Goal: Task Accomplishment & Management: Use online tool/utility

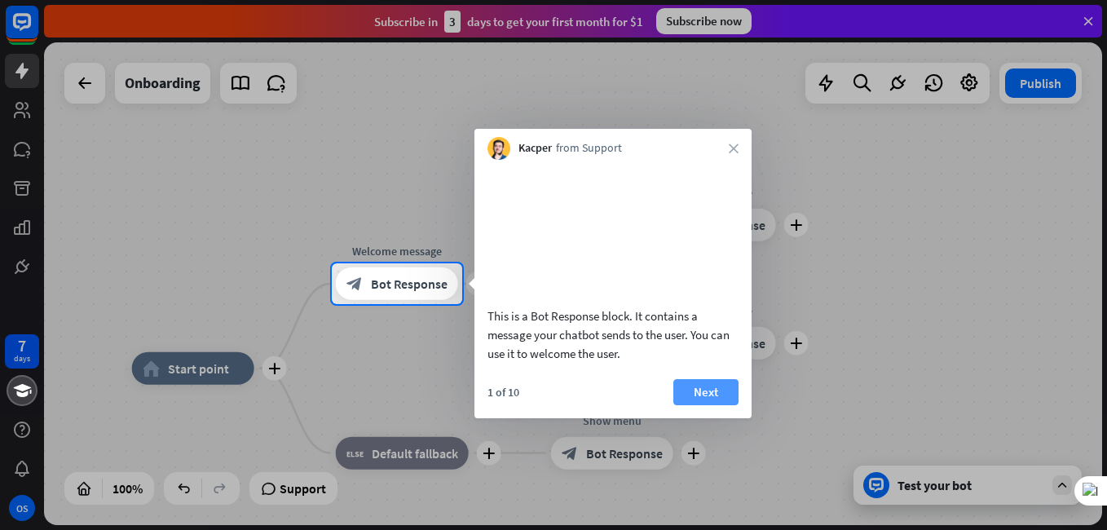
click at [694, 404] on button "Next" at bounding box center [706, 392] width 65 height 26
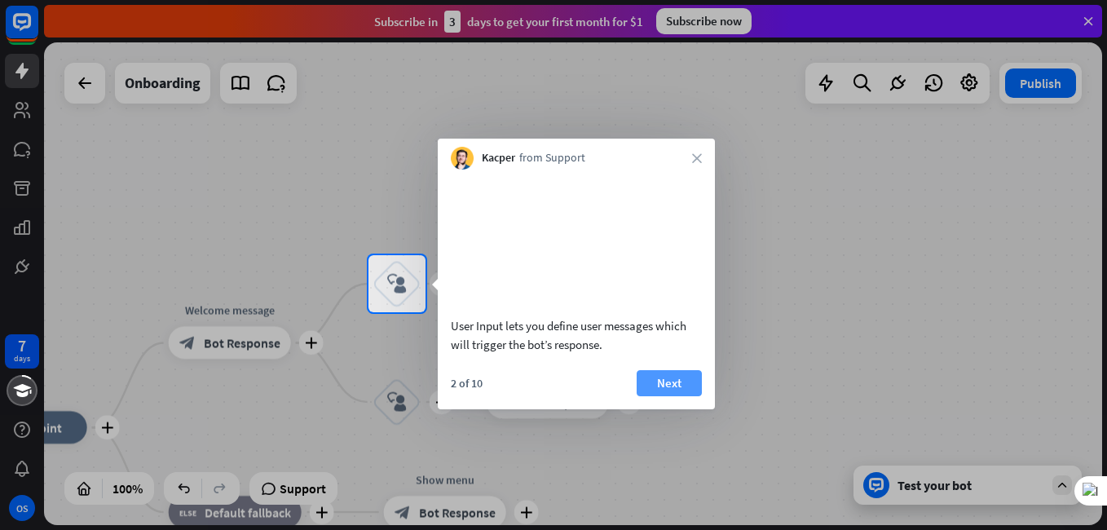
click at [659, 396] on button "Next" at bounding box center [669, 383] width 65 height 26
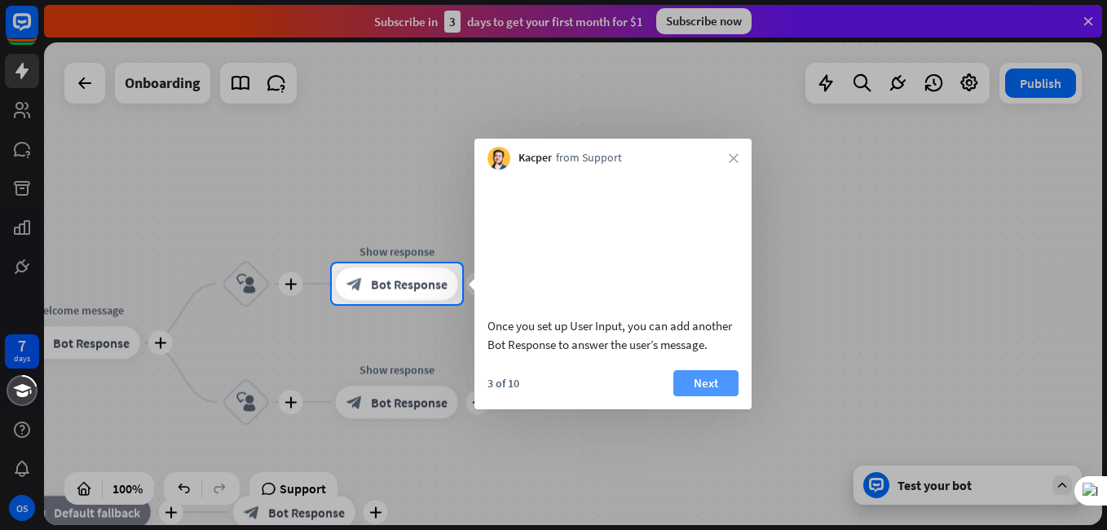
click at [705, 396] on button "Next" at bounding box center [706, 383] width 65 height 26
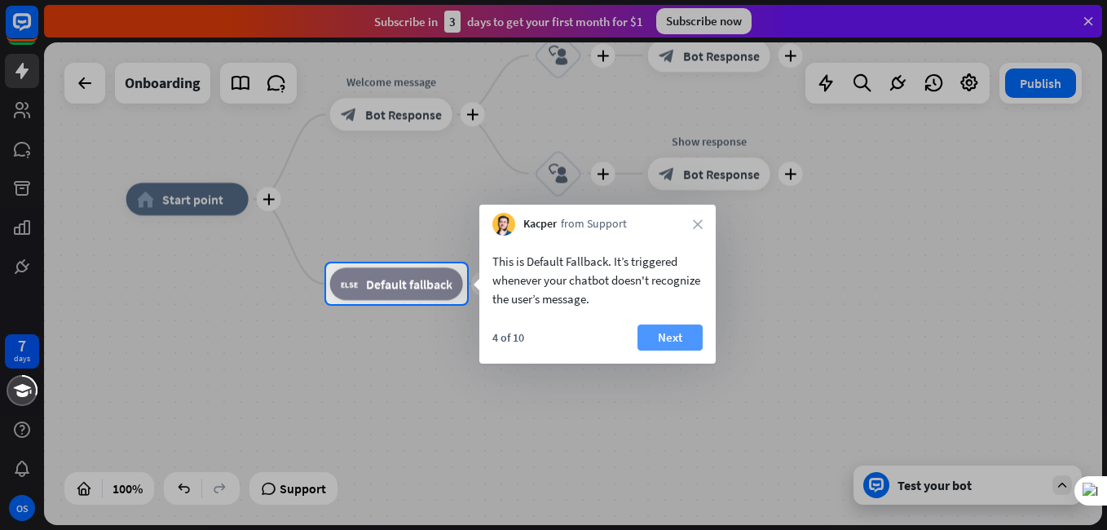
click at [652, 332] on button "Next" at bounding box center [670, 338] width 65 height 26
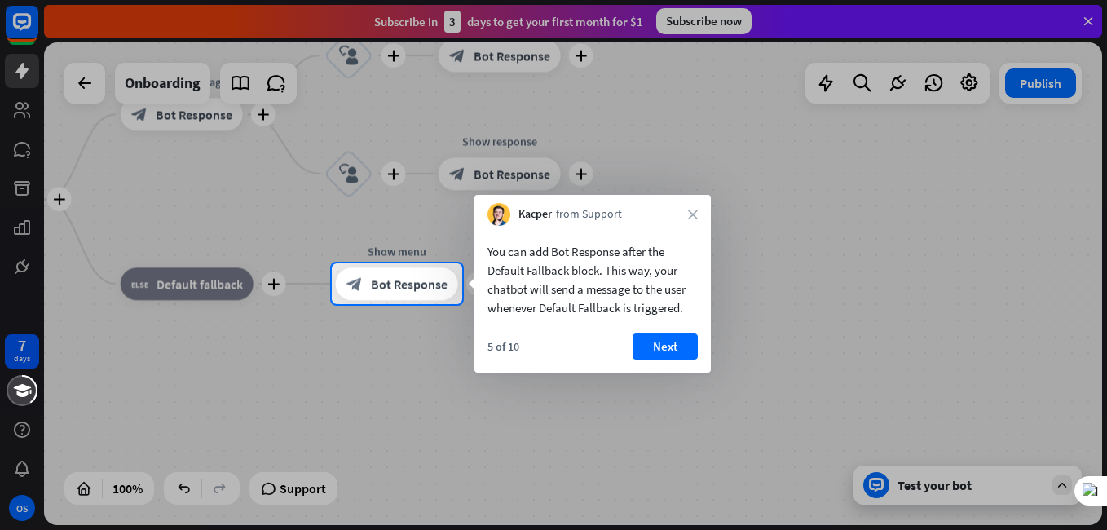
click at [652, 332] on div "You can add Bot Response after the Default Fallback block. This way, your chatb…" at bounding box center [593, 299] width 236 height 147
click at [651, 333] on div "You can add Bot Response after the Default Fallback block. This way, your chatb…" at bounding box center [593, 299] width 236 height 147
click at [656, 343] on button "Next" at bounding box center [665, 347] width 65 height 26
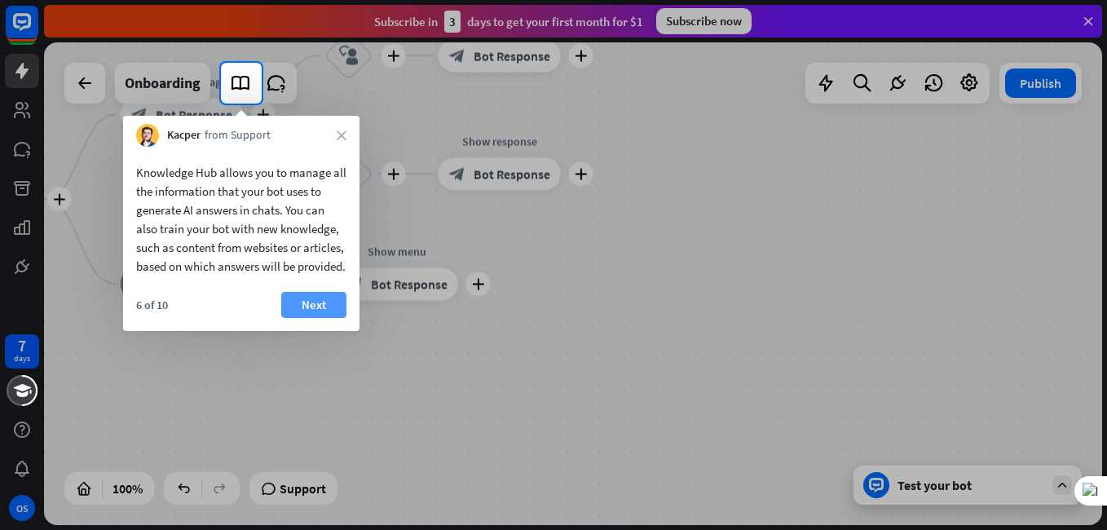
click at [316, 318] on button "Next" at bounding box center [313, 305] width 65 height 26
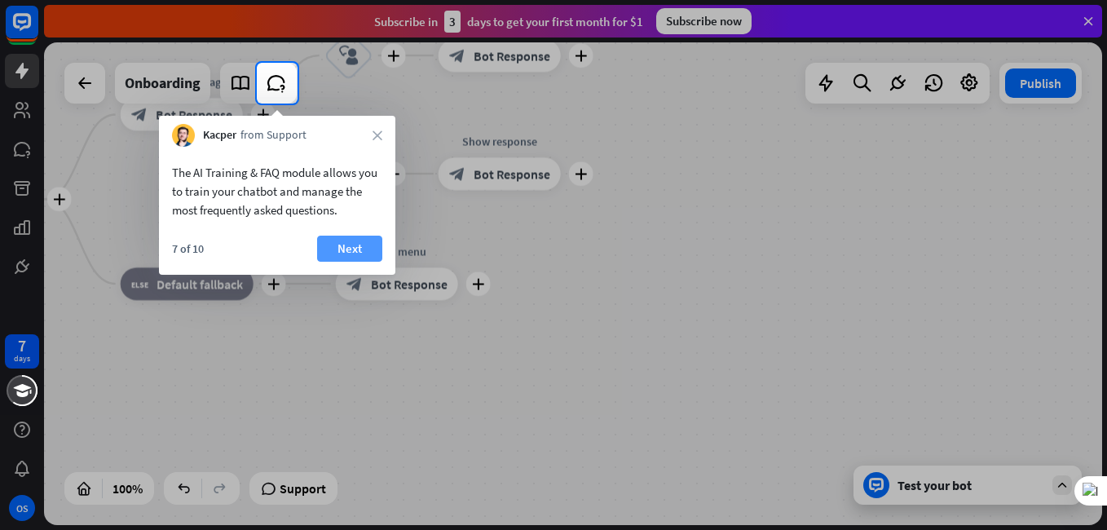
click at [342, 250] on button "Next" at bounding box center [349, 249] width 65 height 26
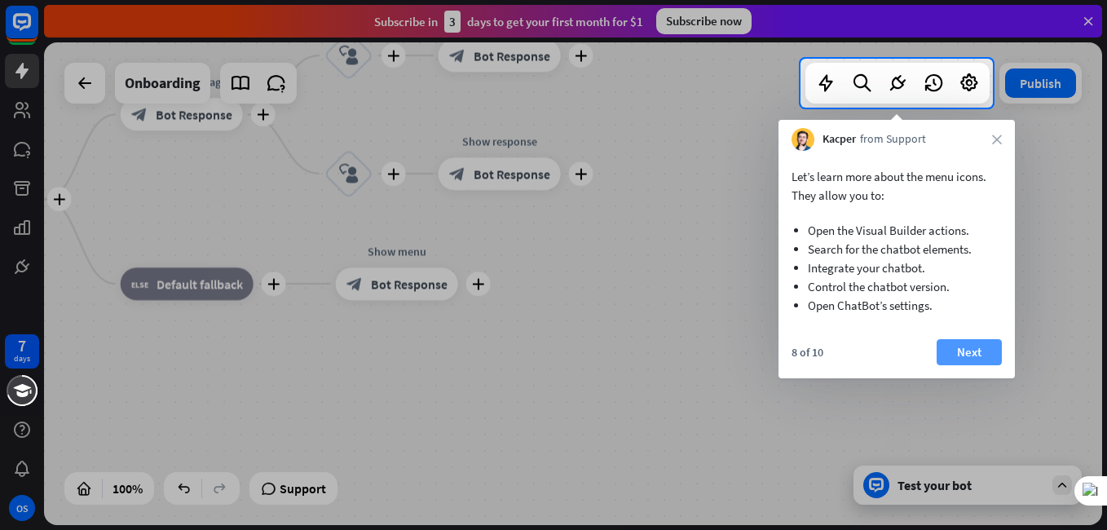
click at [954, 348] on button "Next" at bounding box center [969, 352] width 65 height 26
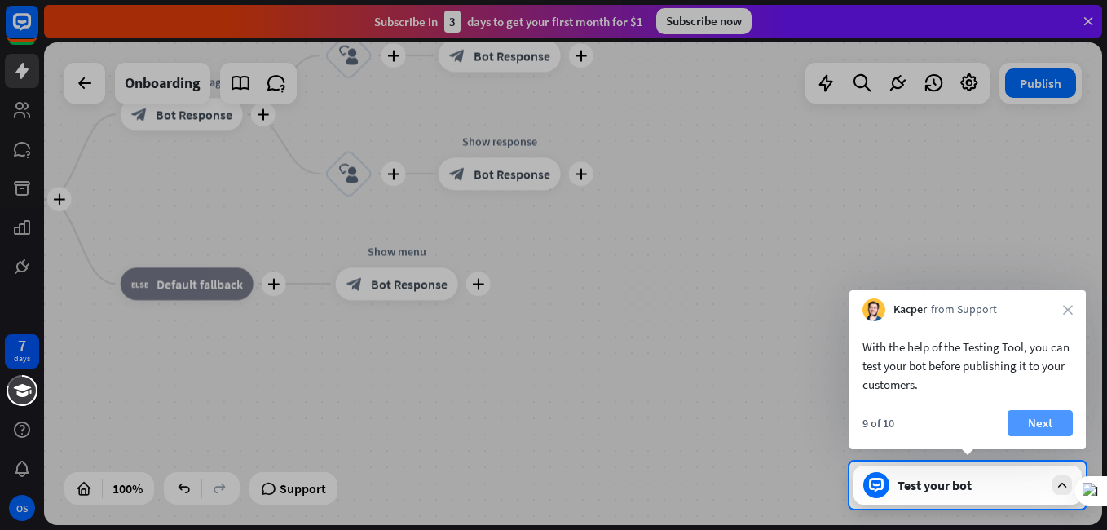
click at [1039, 422] on button "Next" at bounding box center [1040, 423] width 65 height 26
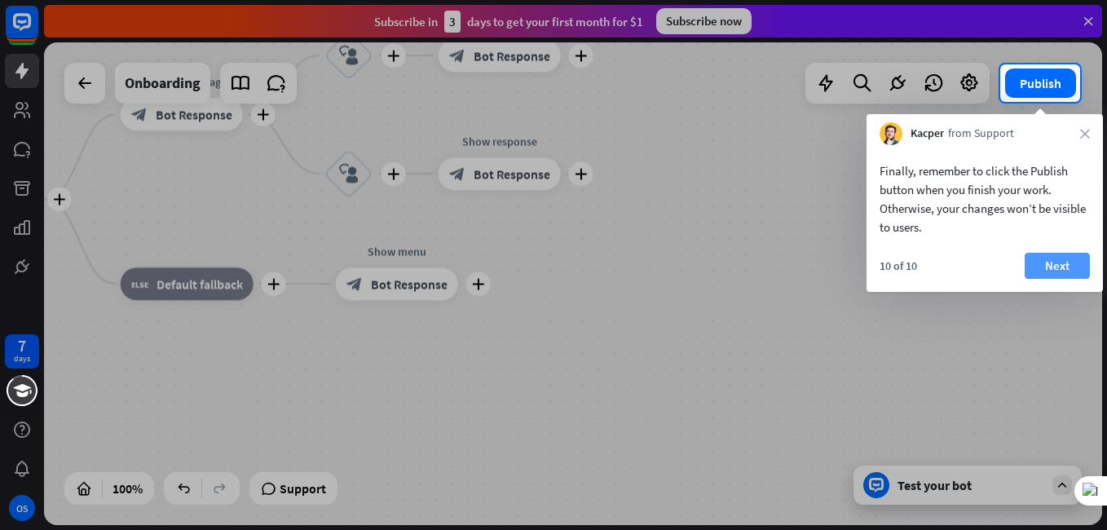
click at [1046, 261] on button "Next" at bounding box center [1057, 266] width 65 height 26
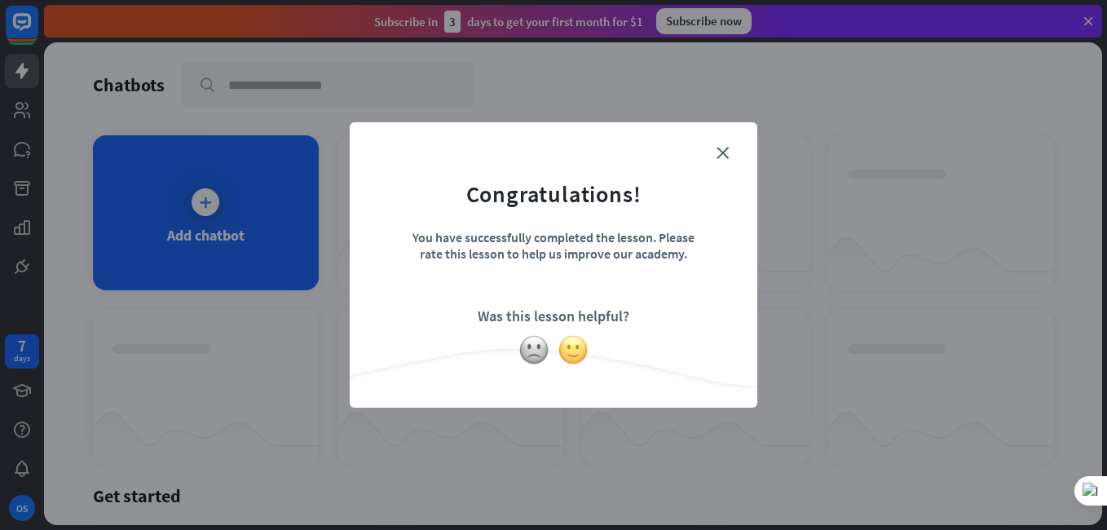
click at [571, 348] on img at bounding box center [573, 349] width 31 height 31
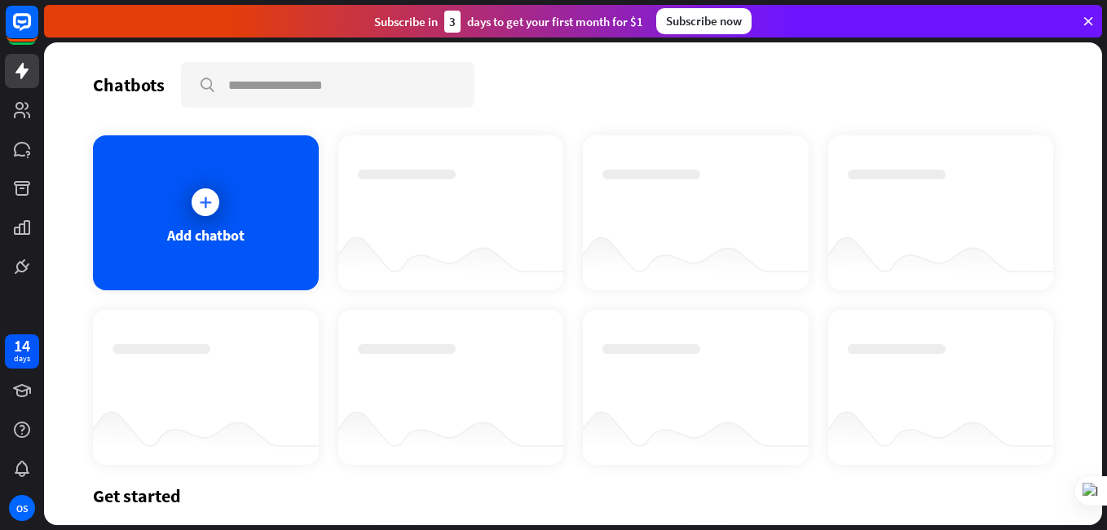
click at [1089, 19] on icon at bounding box center [1088, 21] width 15 height 15
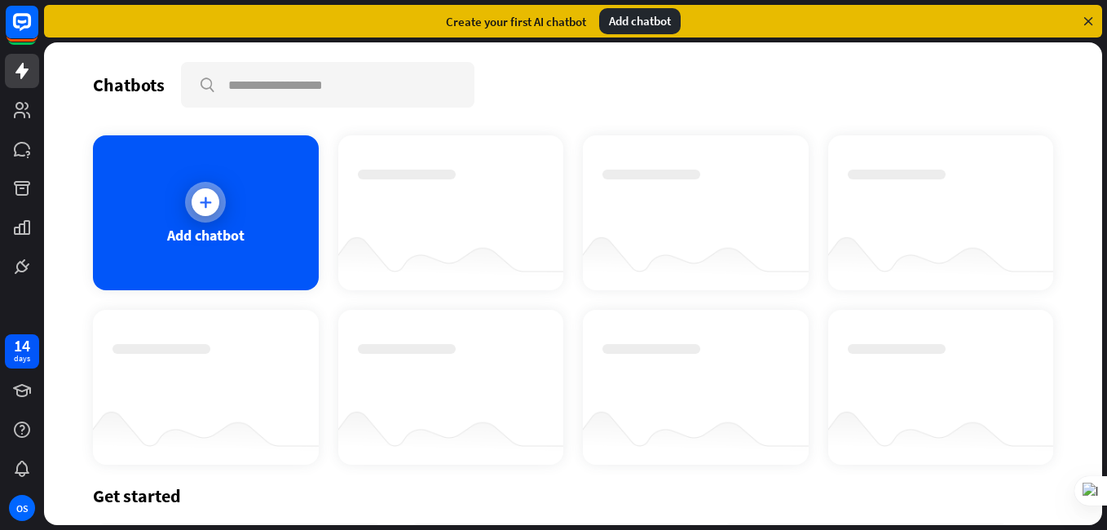
click at [205, 201] on icon at bounding box center [205, 202] width 16 height 16
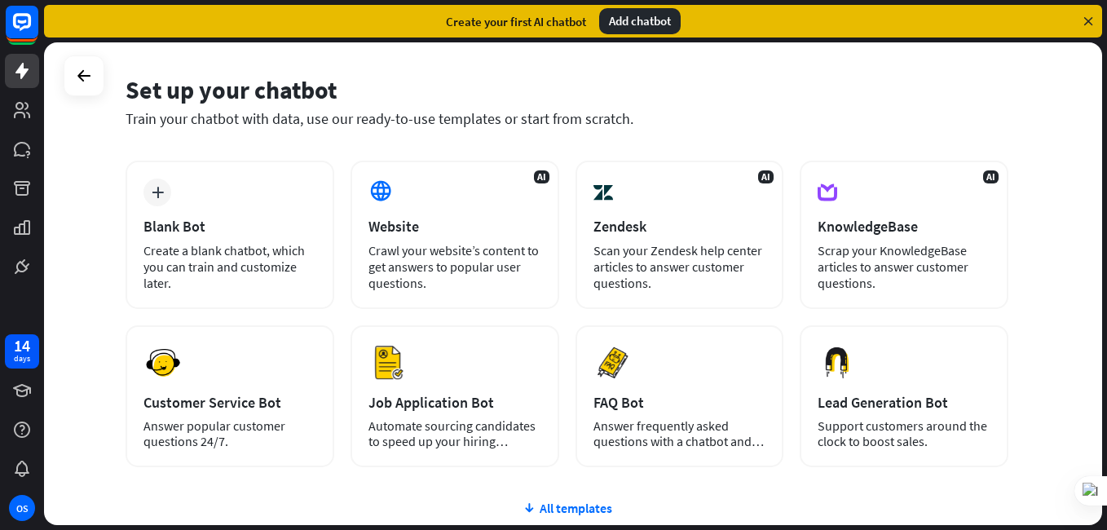
scroll to position [59, 0]
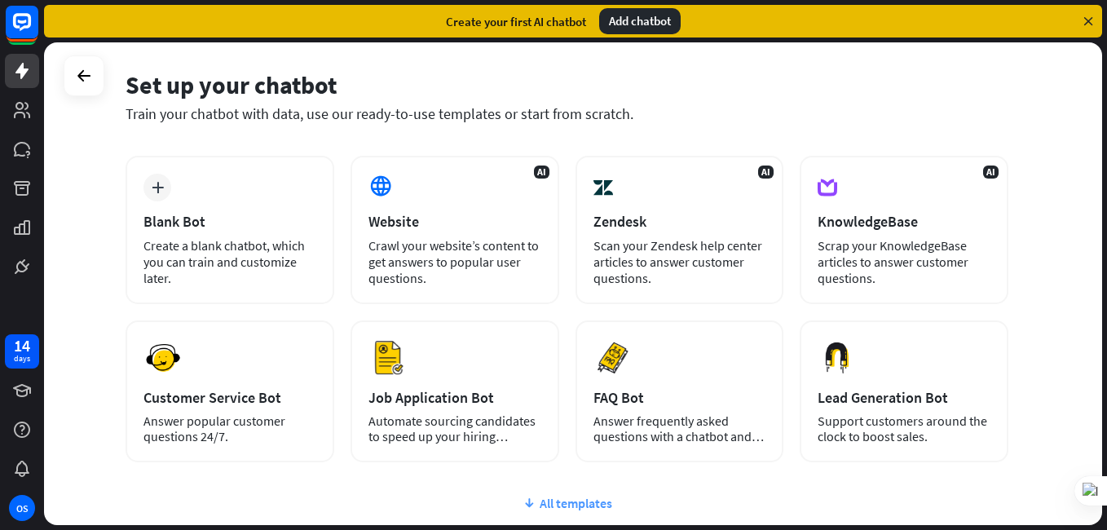
click at [529, 502] on icon at bounding box center [529, 503] width 13 height 16
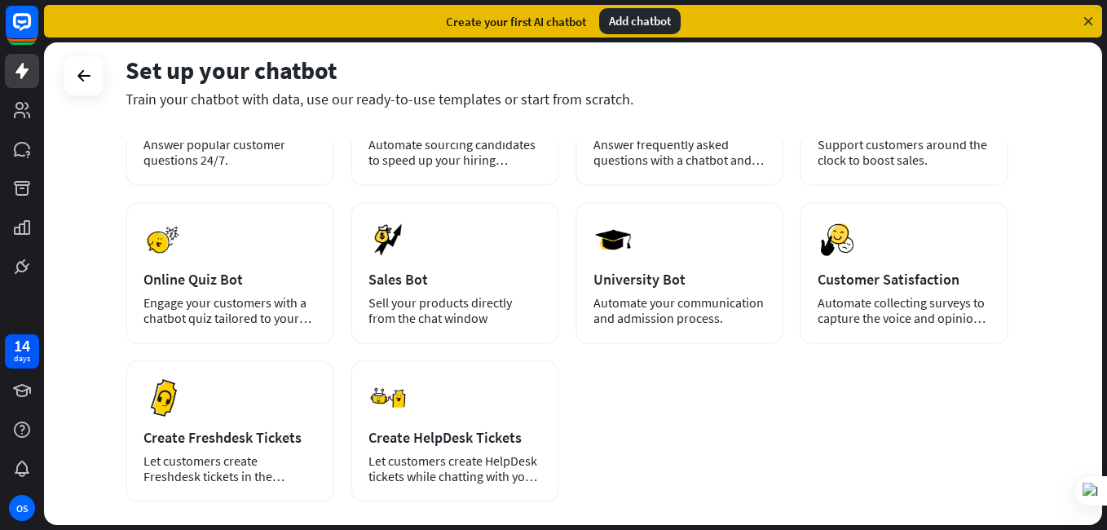
scroll to position [302, 0]
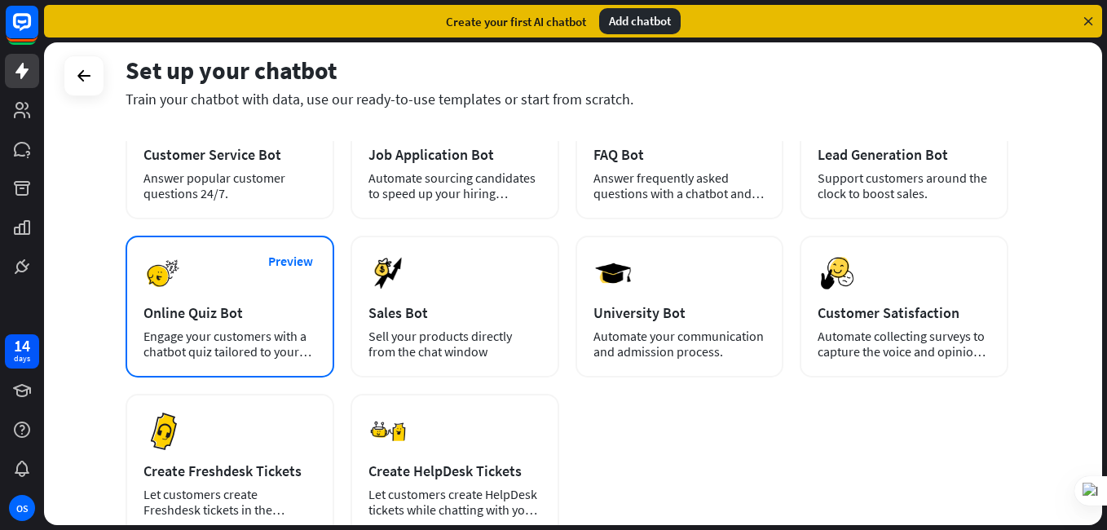
click at [210, 303] on div "Preview Online Quiz Bot Engage your customers with a chatbot quiz tailored to y…" at bounding box center [230, 307] width 209 height 142
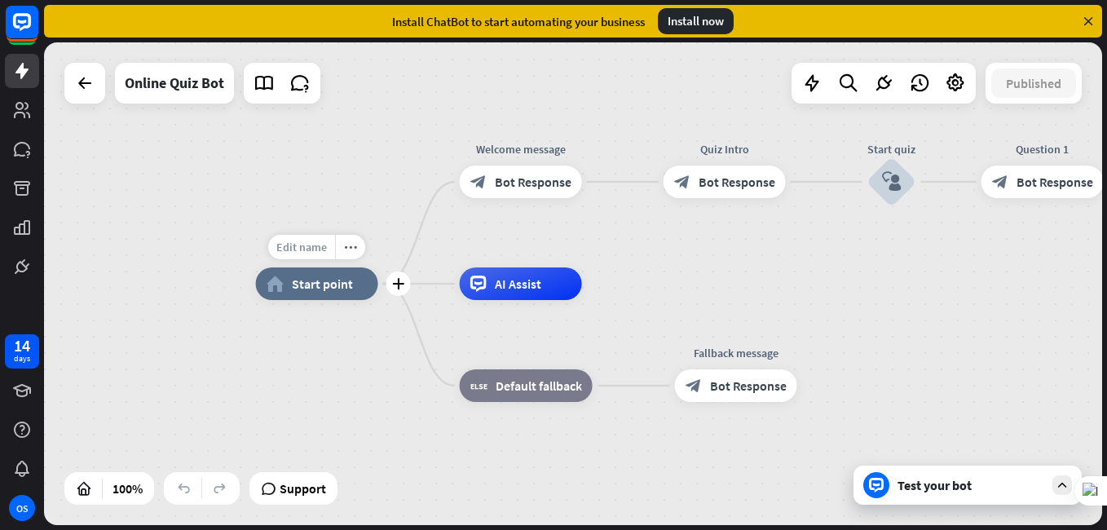
click at [303, 248] on span "Edit name" at bounding box center [301, 247] width 51 height 15
type input "**********"
click at [521, 147] on div "**********" at bounding box center [573, 283] width 1058 height 483
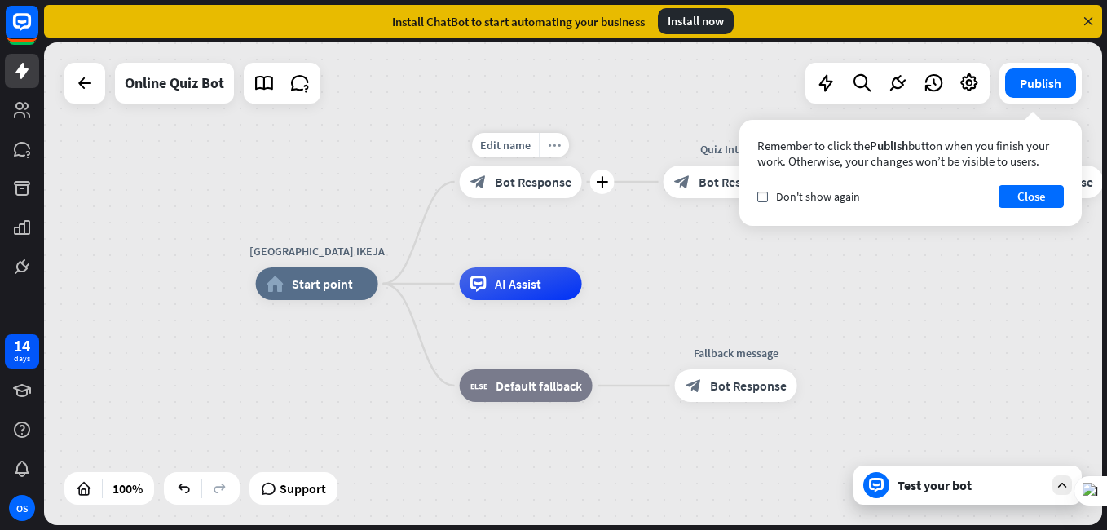
click at [552, 144] on icon "more_horiz" at bounding box center [554, 145] width 13 height 12
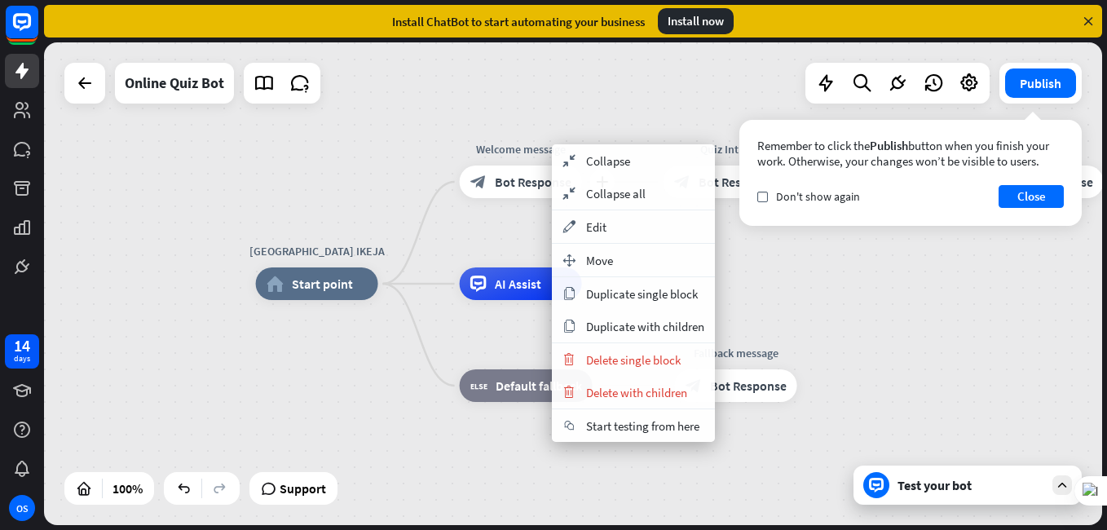
click at [509, 152] on div "Welcome message" at bounding box center [521, 149] width 147 height 16
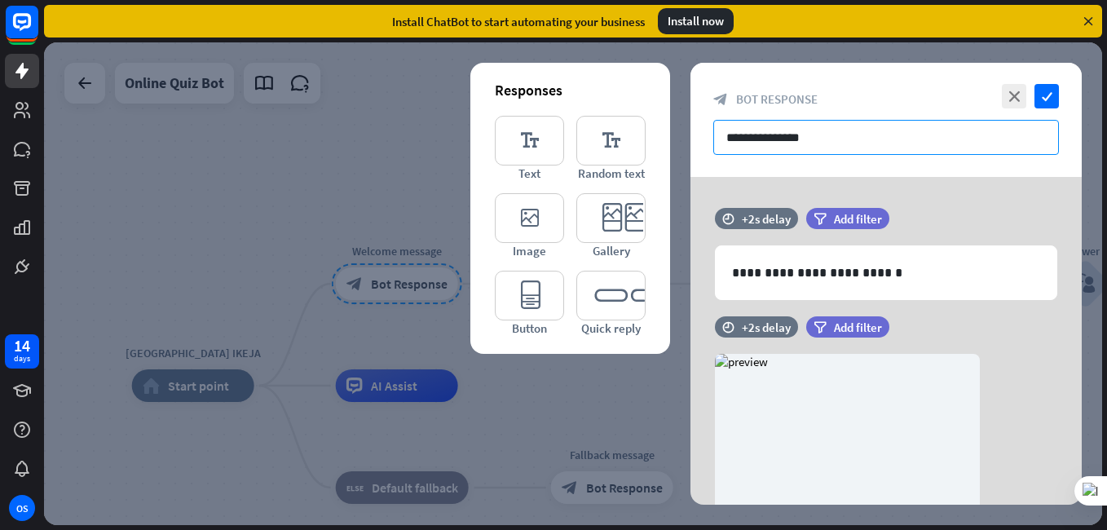
click at [727, 138] on input "**********" at bounding box center [887, 137] width 346 height 35
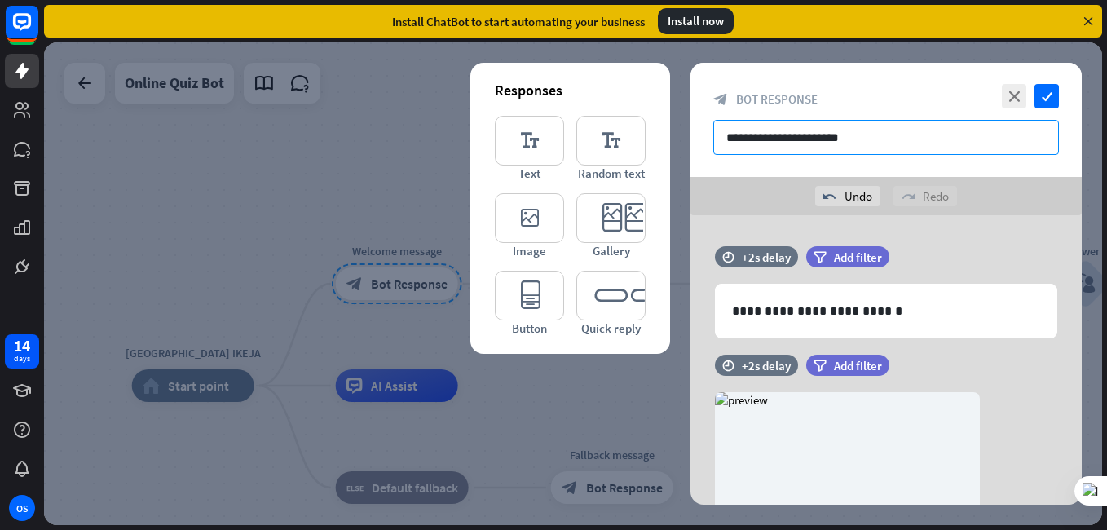
click at [816, 137] on input "**********" at bounding box center [887, 137] width 346 height 35
click at [841, 139] on input "**********" at bounding box center [887, 137] width 346 height 35
drag, startPoint x: 893, startPoint y: 139, endPoint x: 843, endPoint y: 140, distance: 49.8
click at [843, 140] on input "**********" at bounding box center [887, 137] width 346 height 35
click at [894, 136] on input "**********" at bounding box center [887, 137] width 346 height 35
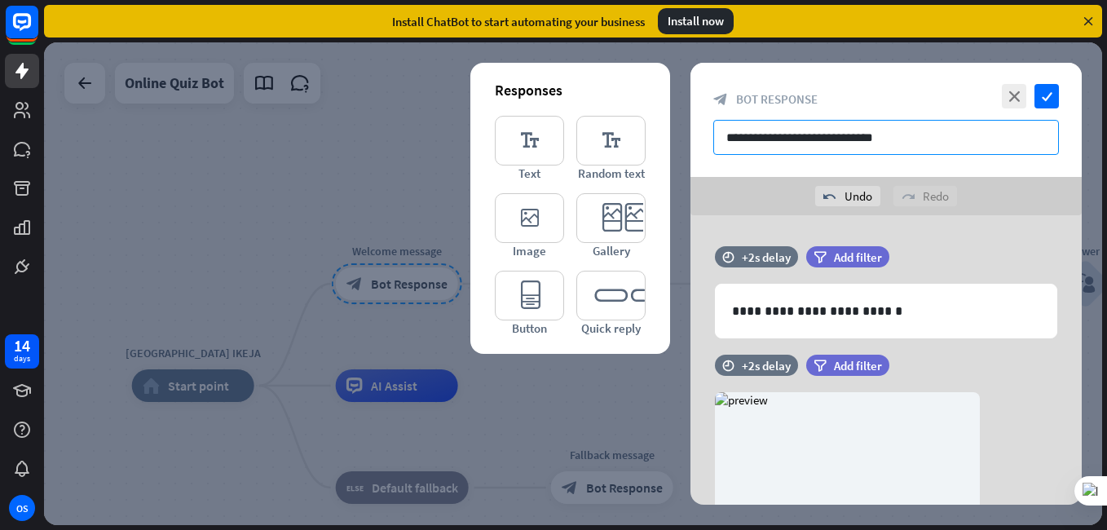
click at [888, 139] on input "**********" at bounding box center [887, 137] width 346 height 35
type input "**********"
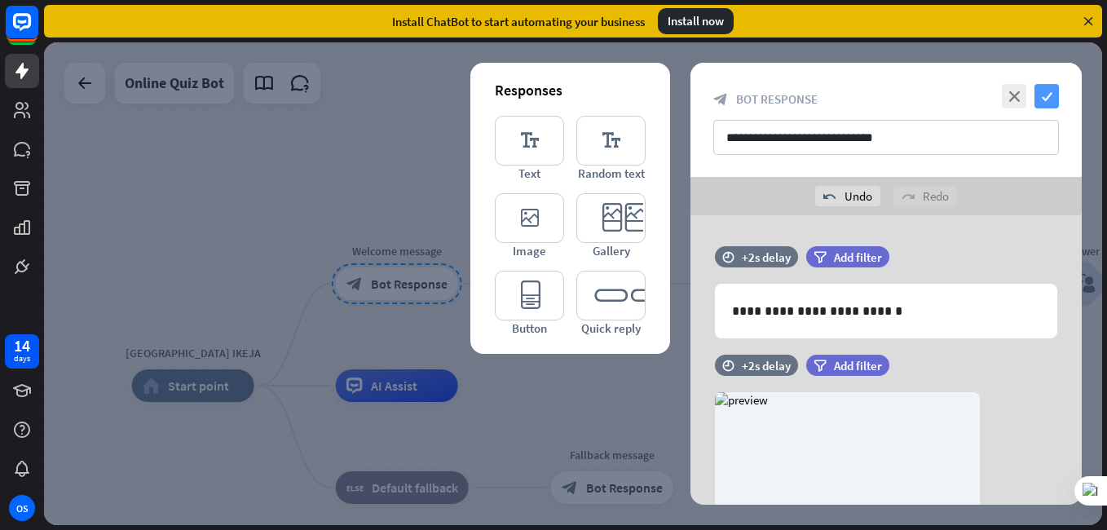
click at [1045, 95] on icon "check" at bounding box center [1047, 96] width 24 height 24
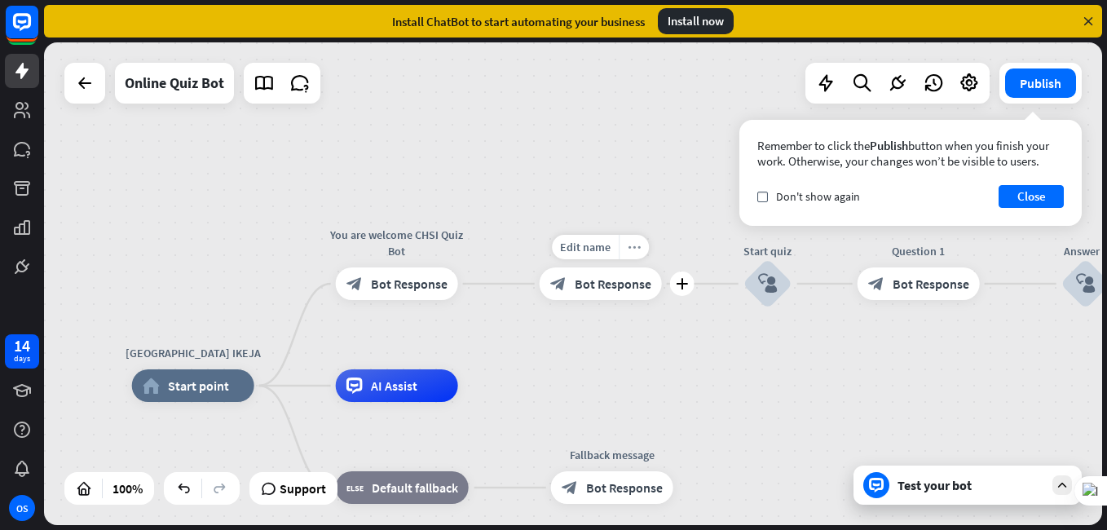
click at [630, 246] on icon "more_horiz" at bounding box center [634, 247] width 13 height 12
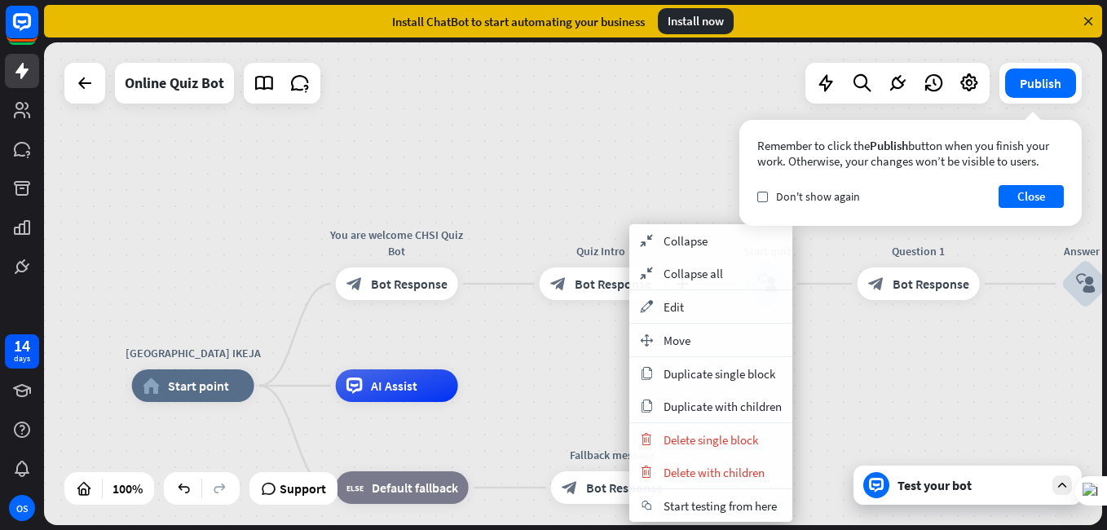
click at [583, 252] on div "Quiz Intro" at bounding box center [601, 251] width 147 height 16
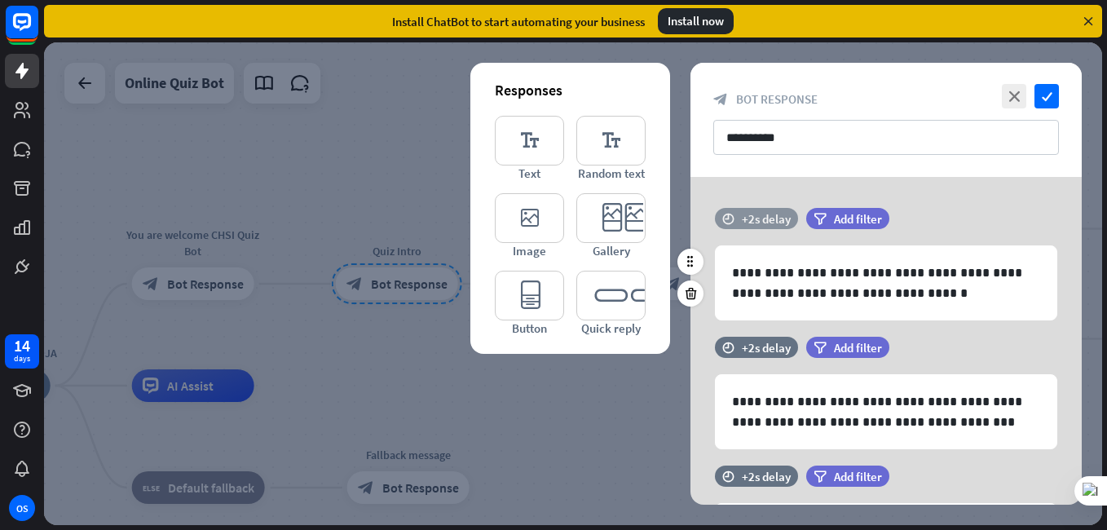
click at [754, 219] on div "+2s delay" at bounding box center [766, 218] width 49 height 15
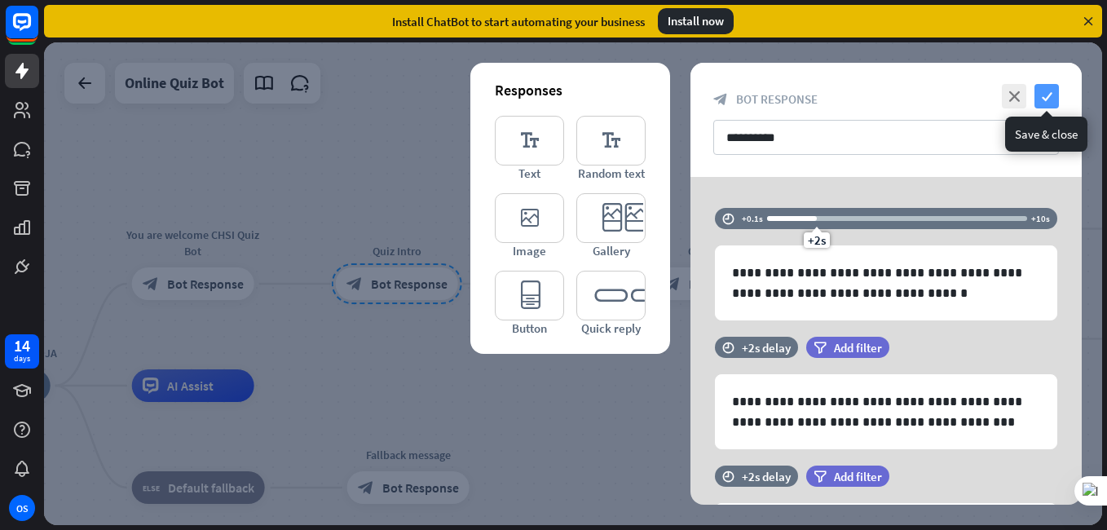
click at [1046, 95] on icon "check" at bounding box center [1047, 96] width 24 height 24
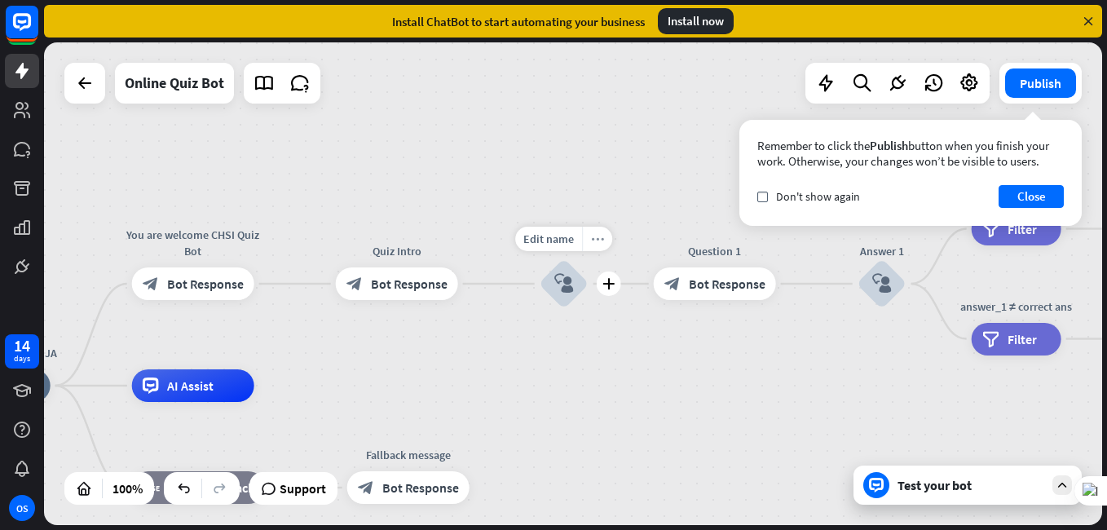
click at [595, 240] on icon "more_horiz" at bounding box center [597, 239] width 13 height 12
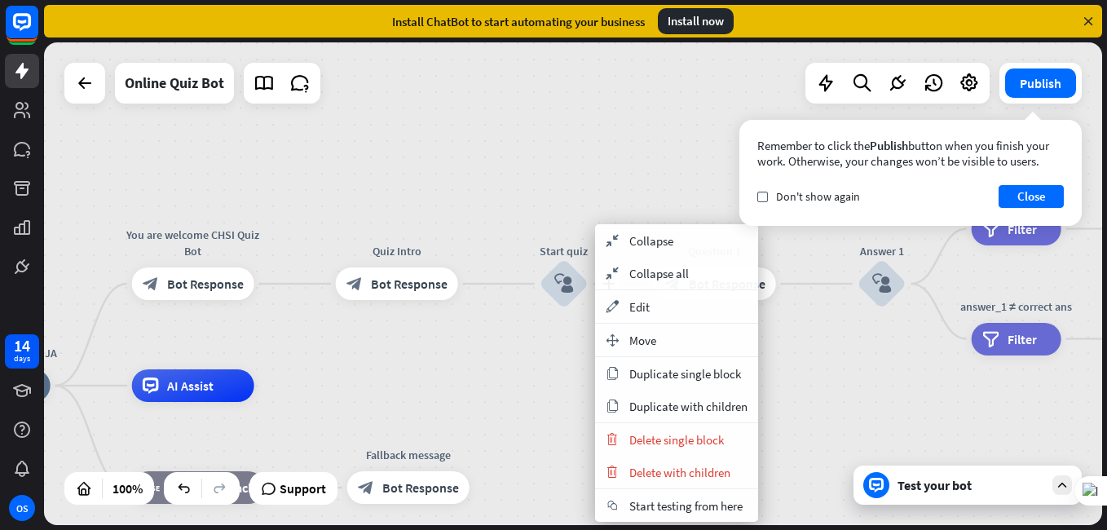
click at [568, 250] on div "Start quiz" at bounding box center [564, 251] width 98 height 16
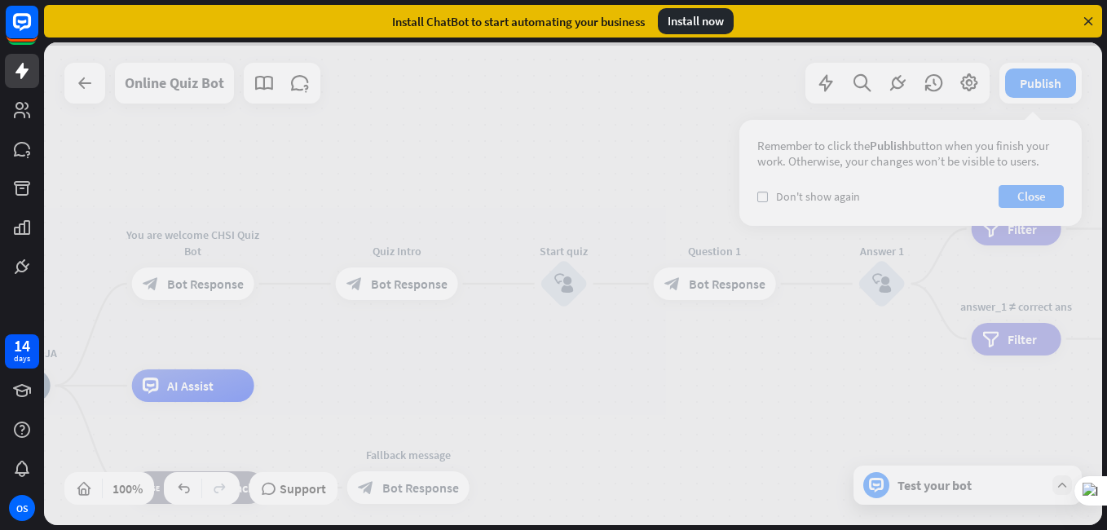
click at [787, 371] on div at bounding box center [573, 283] width 1058 height 483
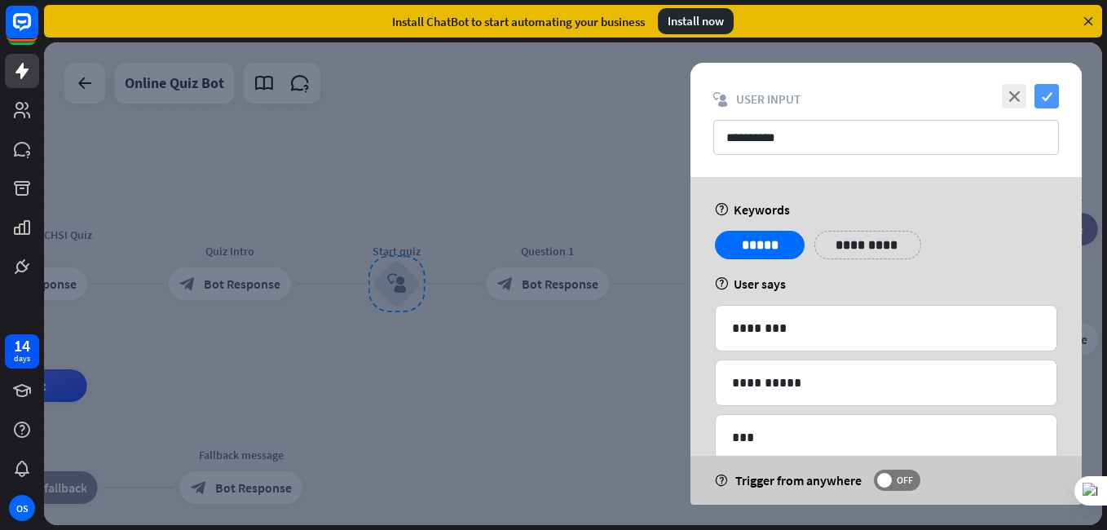
click at [1051, 94] on icon "check" at bounding box center [1047, 96] width 24 height 24
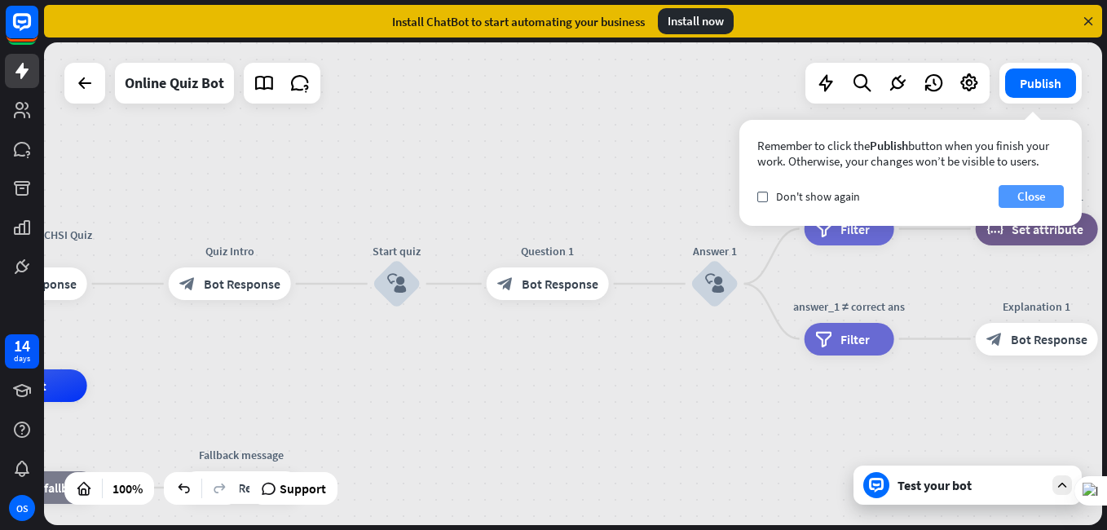
click at [1029, 196] on button "Close" at bounding box center [1031, 196] width 65 height 23
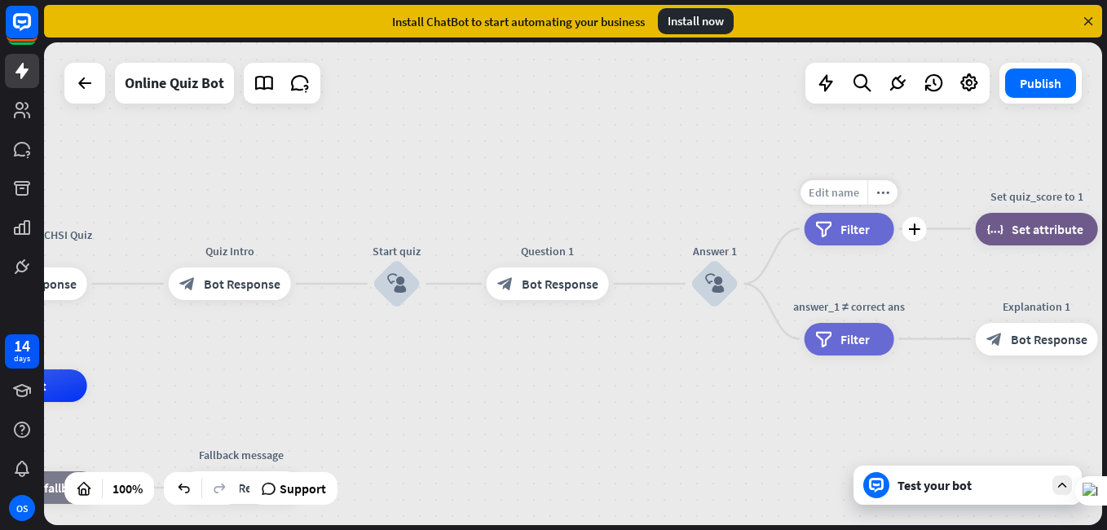
click at [851, 193] on span "Edit name" at bounding box center [834, 192] width 51 height 15
click at [928, 176] on div "**********" at bounding box center [573, 283] width 1058 height 483
click at [948, 484] on div "Test your bot" at bounding box center [971, 485] width 147 height 16
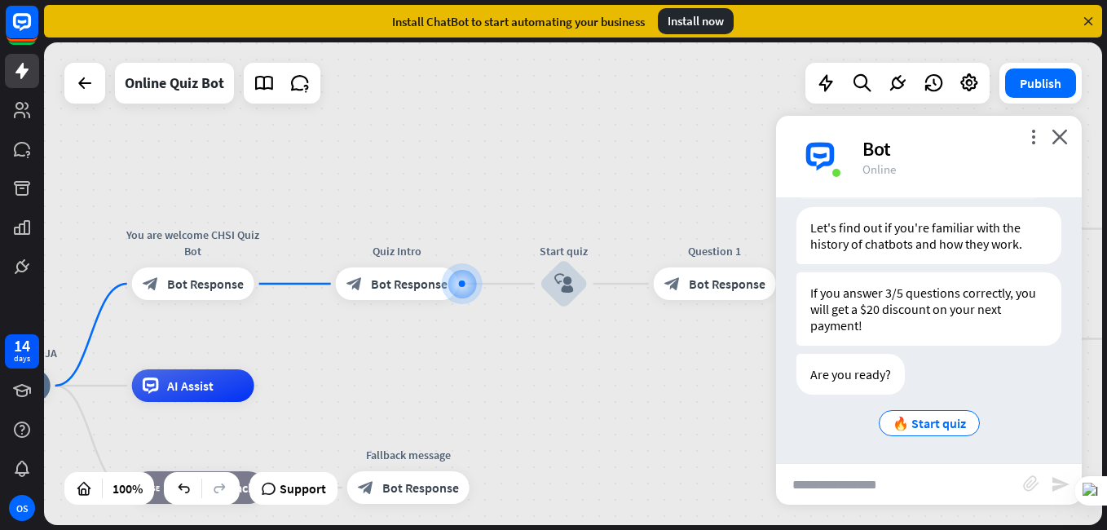
scroll to position [291, 0]
click at [926, 419] on span "🔥 Start quiz" at bounding box center [929, 422] width 73 height 16
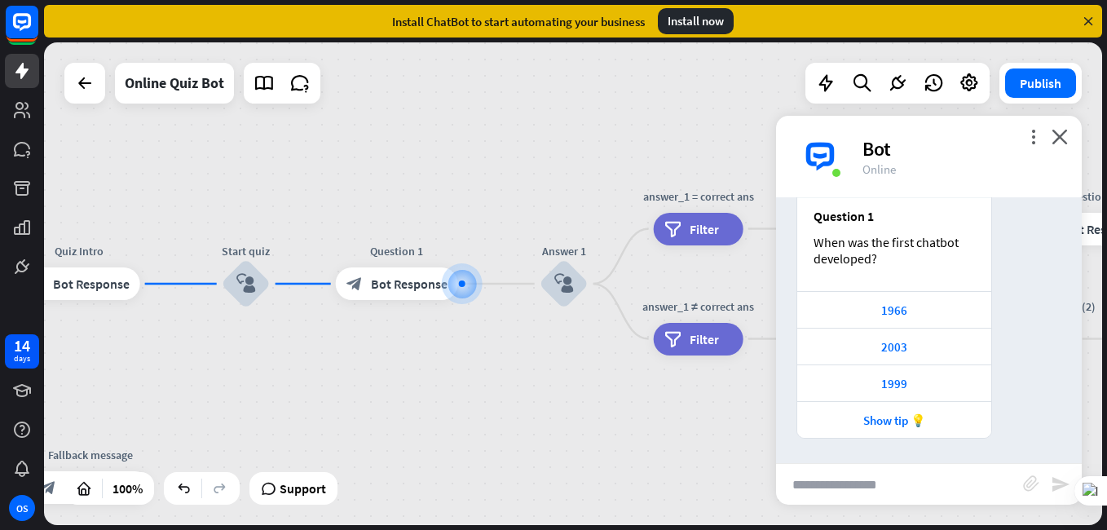
scroll to position [745, 0]
click at [877, 381] on div "1999" at bounding box center [895, 383] width 178 height 15
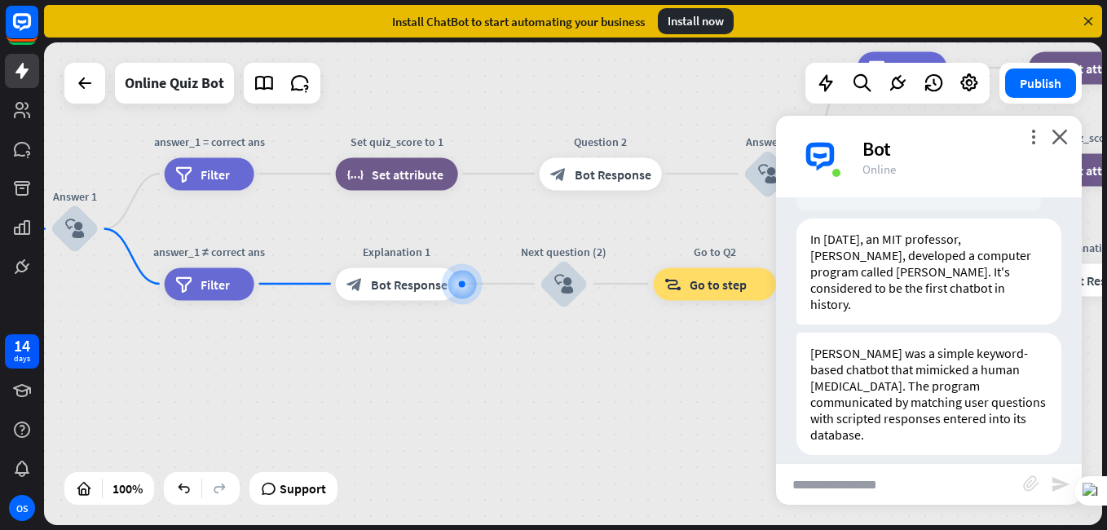
scroll to position [1317, 0]
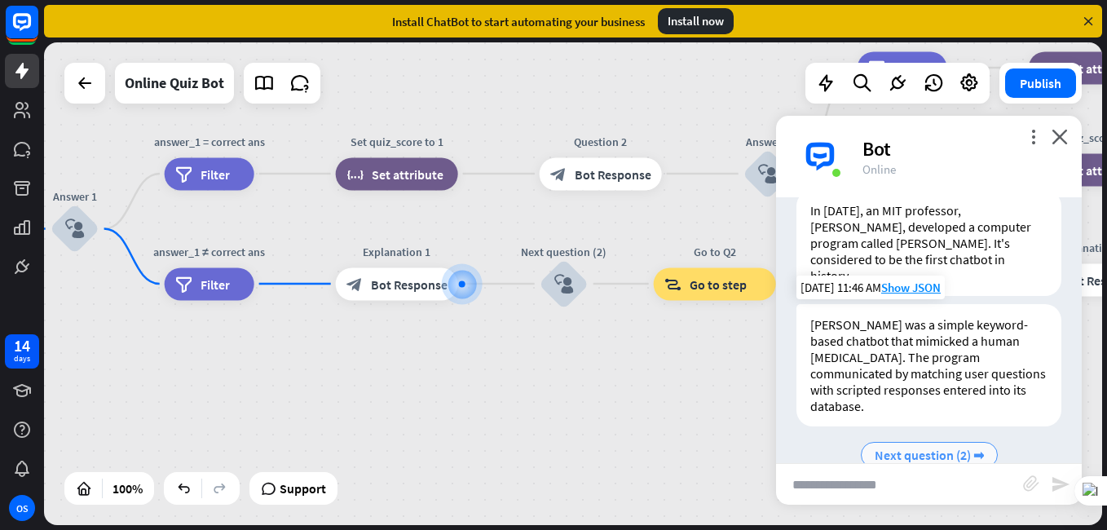
click at [920, 447] on span "Next question (2) ➡" at bounding box center [929, 455] width 109 height 16
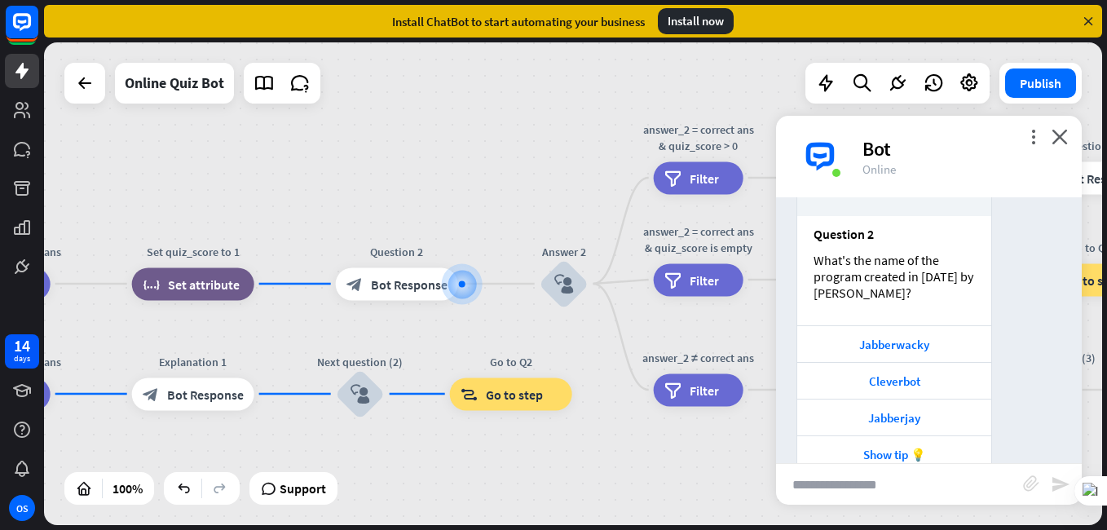
scroll to position [1787, 0]
click at [886, 372] on div "Cleverbot" at bounding box center [895, 379] width 178 height 15
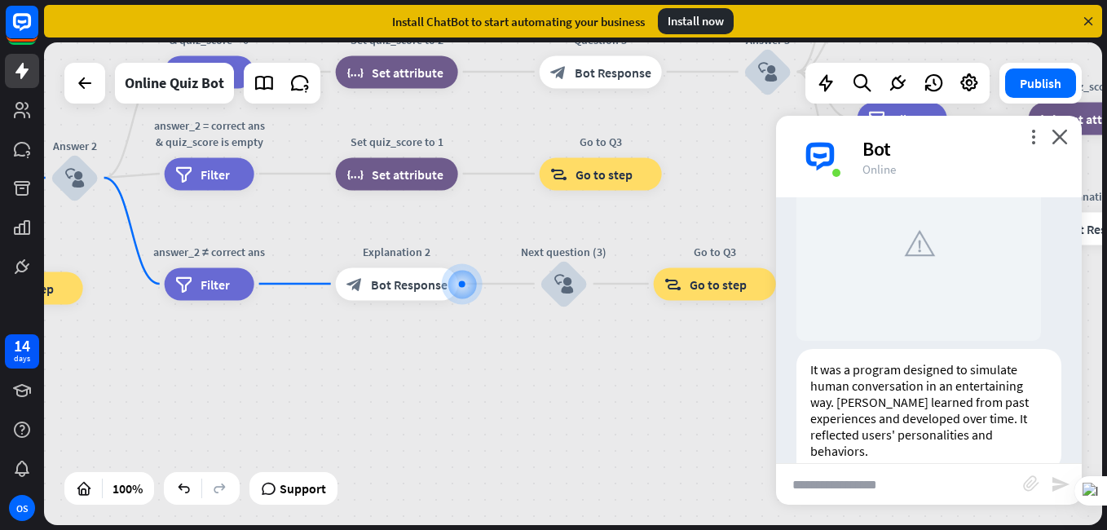
scroll to position [2327, 0]
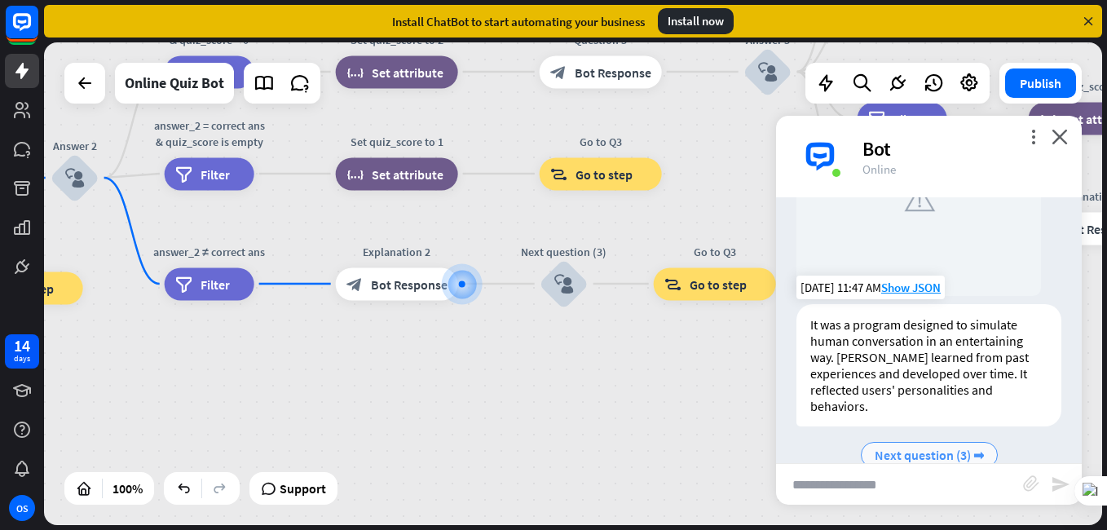
click at [909, 447] on span "Next question (3) ➡" at bounding box center [929, 455] width 109 height 16
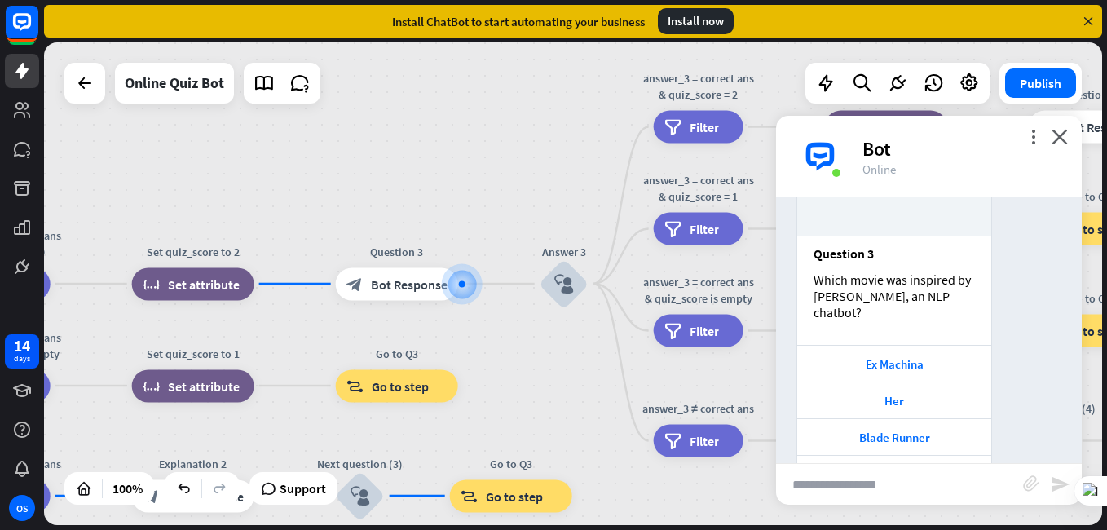
scroll to position [2781, 0]
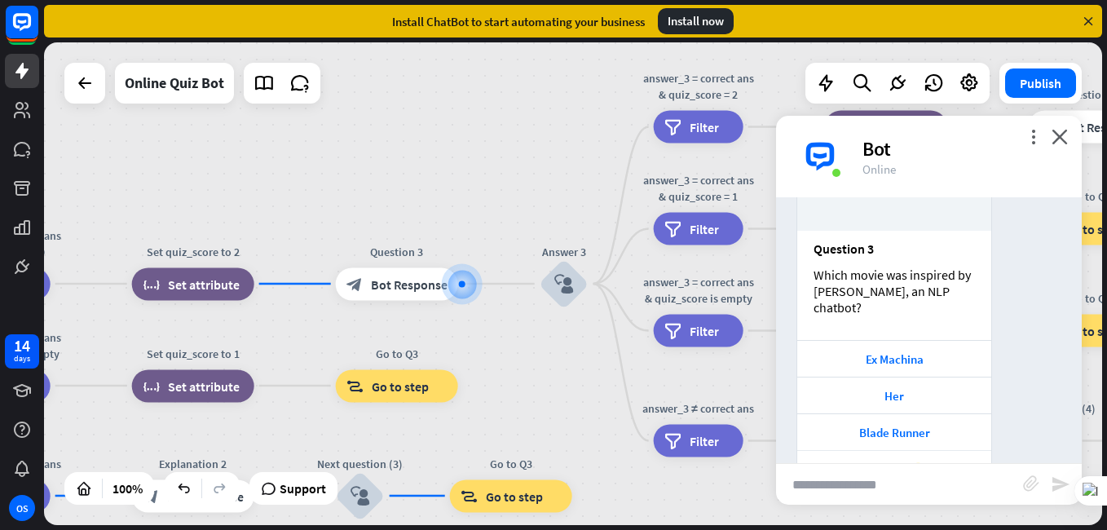
click at [877, 462] on div "Show tip 💡" at bounding box center [895, 469] width 178 height 15
click at [885, 388] on div "Her" at bounding box center [895, 395] width 178 height 15
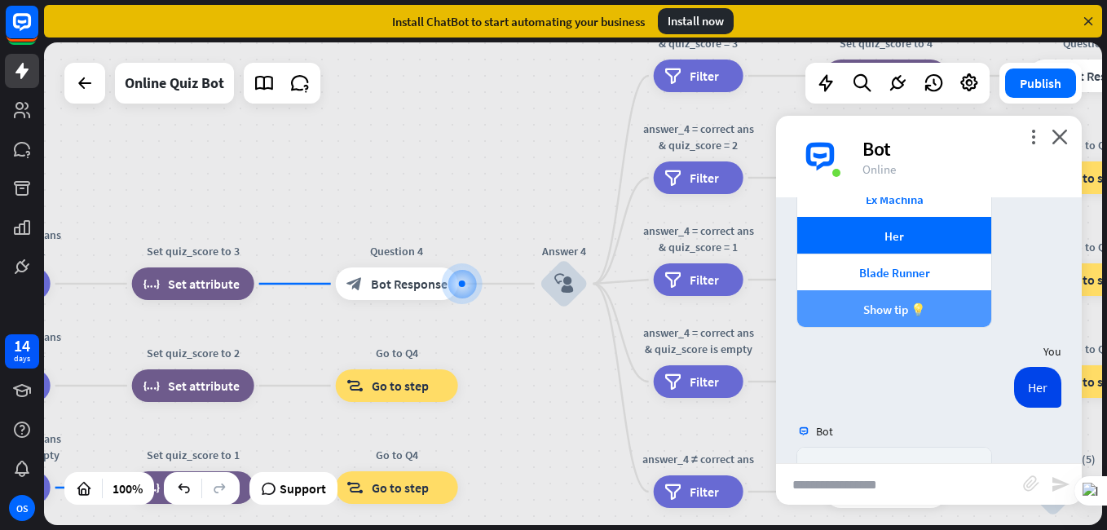
scroll to position [3280, 0]
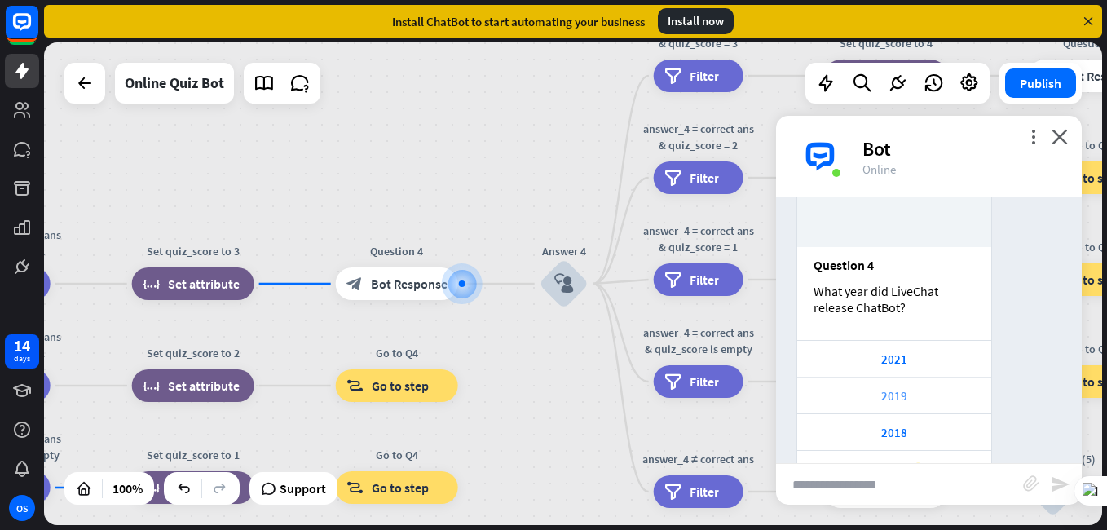
click at [865, 388] on div "2019" at bounding box center [895, 395] width 178 height 15
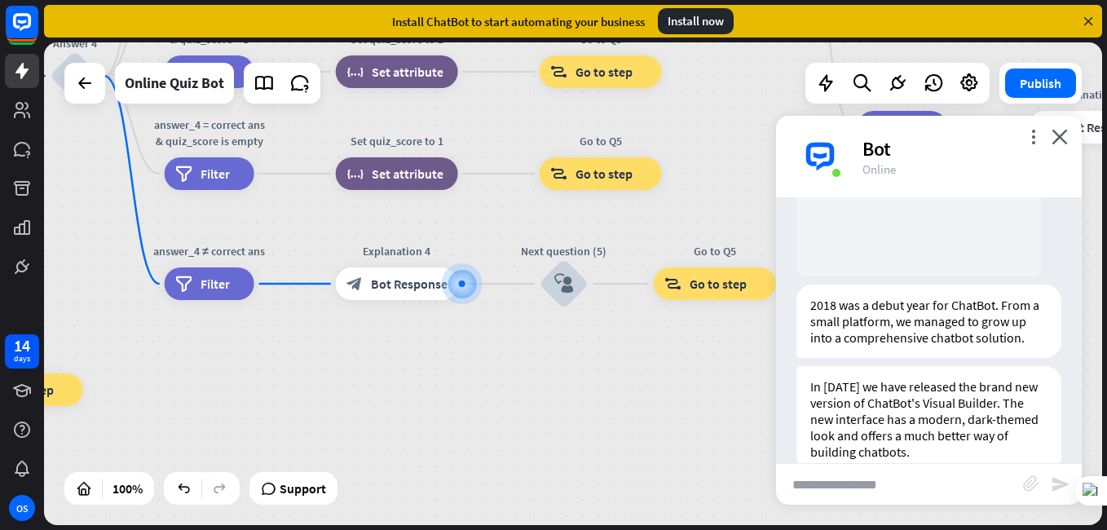
scroll to position [3835, 0]
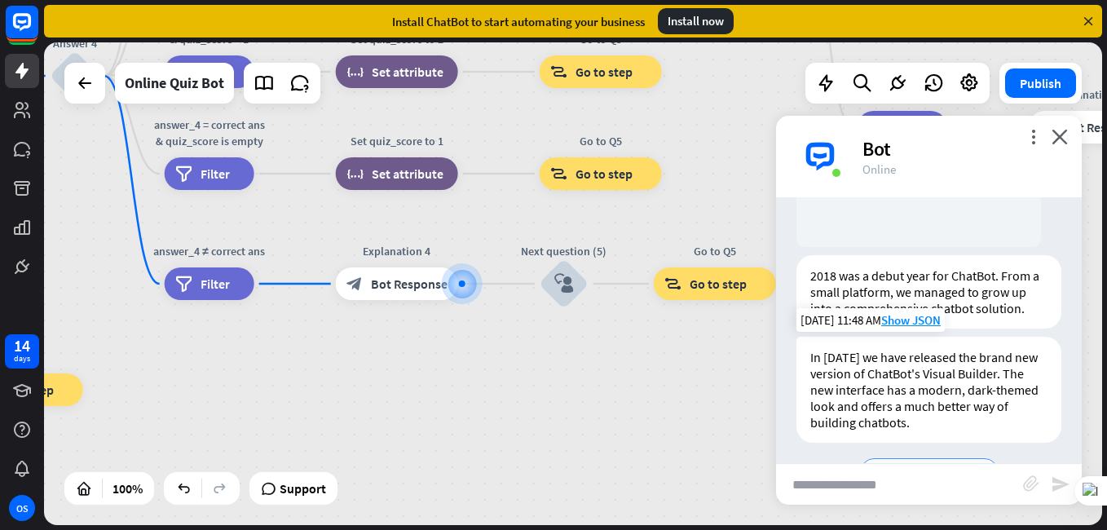
click at [910, 463] on span "Next question (5) ➡" at bounding box center [929, 471] width 109 height 16
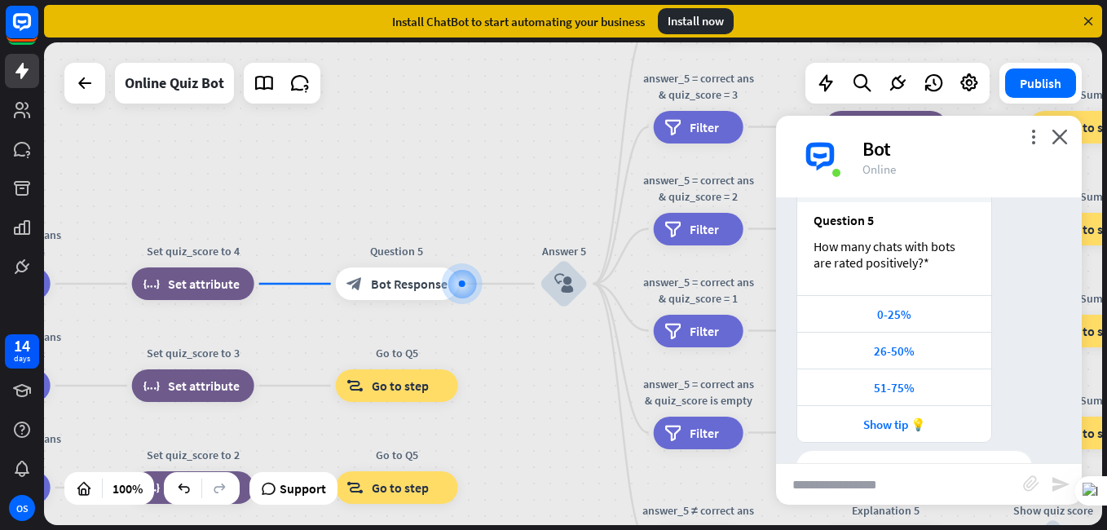
scroll to position [4338, 0]
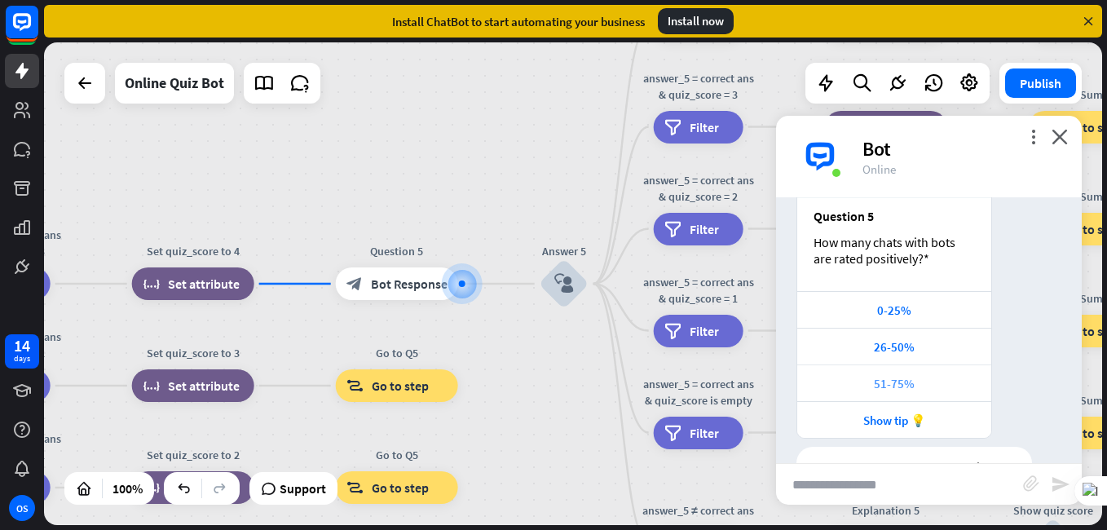
click at [885, 376] on div "51-75%" at bounding box center [895, 383] width 178 height 15
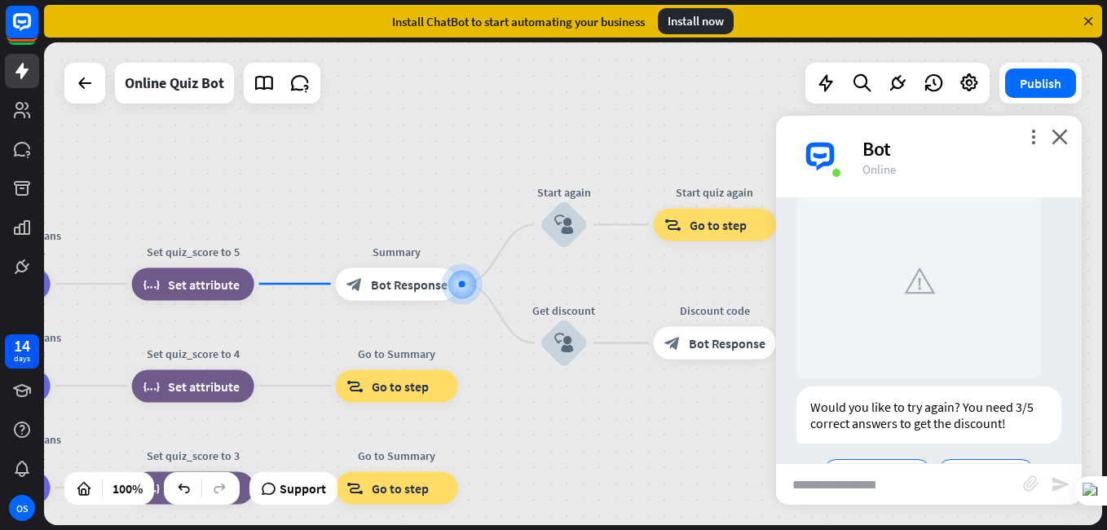
scroll to position [4845, 0]
click at [992, 463] on span "👋 Goodbye" at bounding box center [986, 471] width 69 height 16
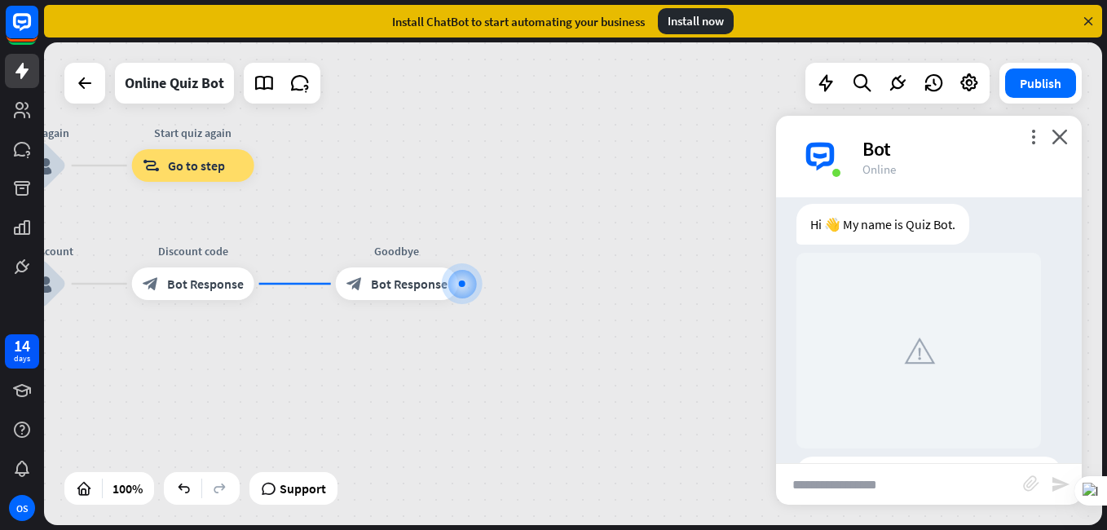
scroll to position [0, 0]
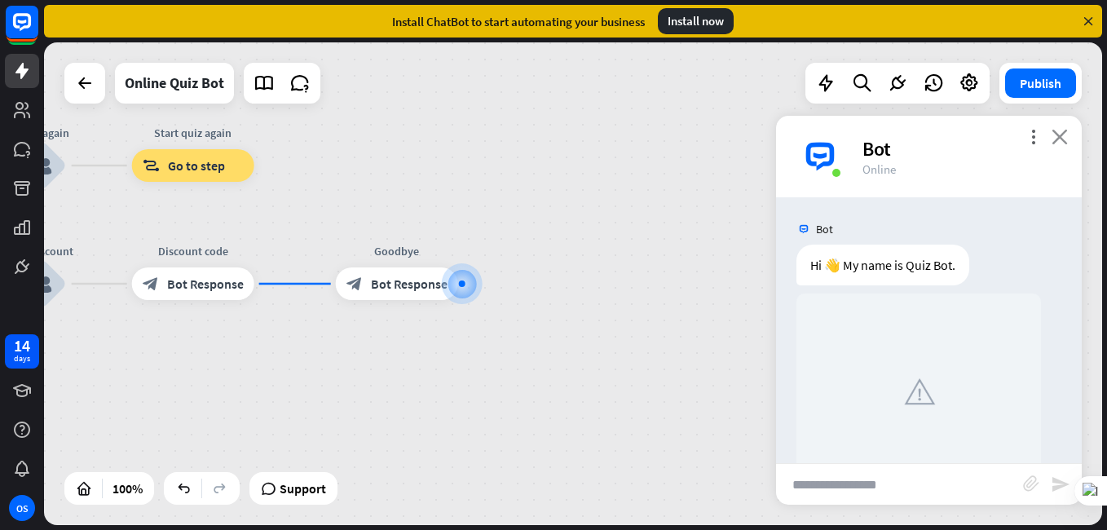
click at [1057, 132] on icon "close" at bounding box center [1060, 136] width 16 height 15
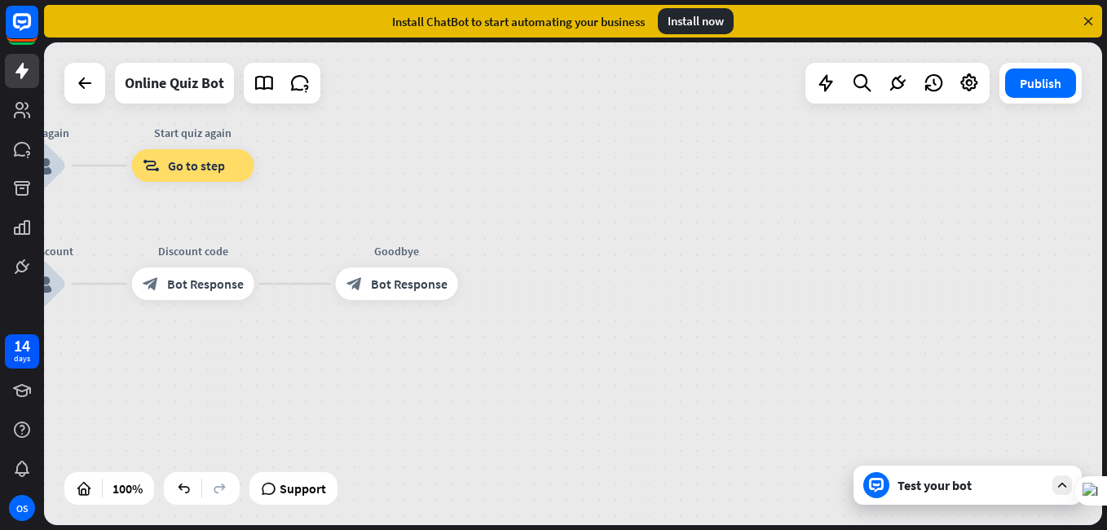
click at [687, 351] on div "CHRISLAND HIGH SCHOOL IKEJA home_2 Start point You are welcome CHSI Quiz Bot bl…" at bounding box center [573, 283] width 1058 height 483
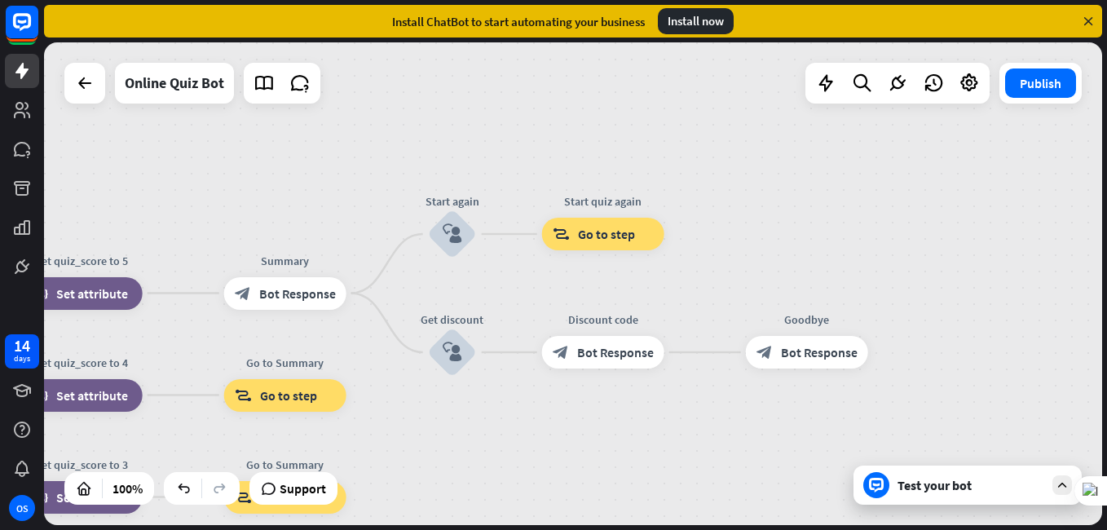
drag, startPoint x: 481, startPoint y: 184, endPoint x: 899, endPoint y: 258, distance: 424.7
click at [899, 258] on div "CHRISLAND HIGH SCHOOL IKEJA home_2 Start point You are welcome CHSI Quiz Bot bl…" at bounding box center [573, 283] width 1058 height 483
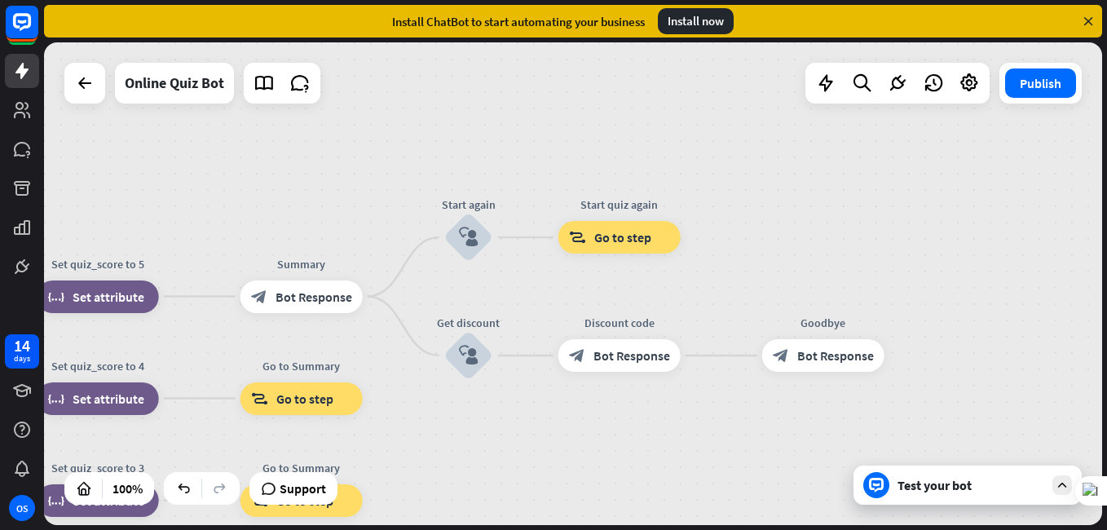
drag, startPoint x: 478, startPoint y: 306, endPoint x: 726, endPoint y: 210, distance: 265.9
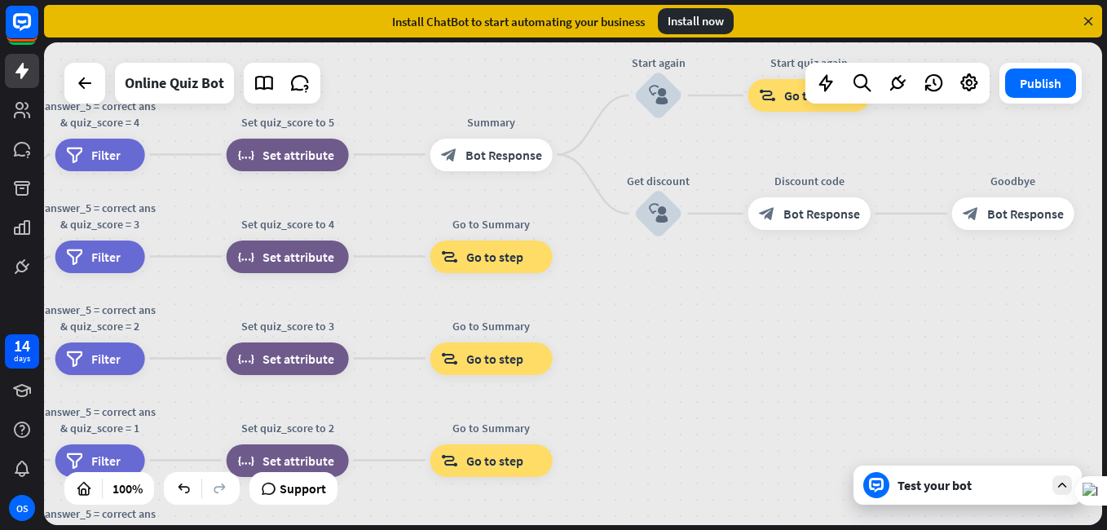
drag, startPoint x: 477, startPoint y: 459, endPoint x: 668, endPoint y: 320, distance: 236.3
click at [668, 320] on div "CHRISLAND HIGH SCHOOL IKEJA home_2 Start point You are welcome CHSI Quiz Bot bl…" at bounding box center [573, 283] width 1058 height 483
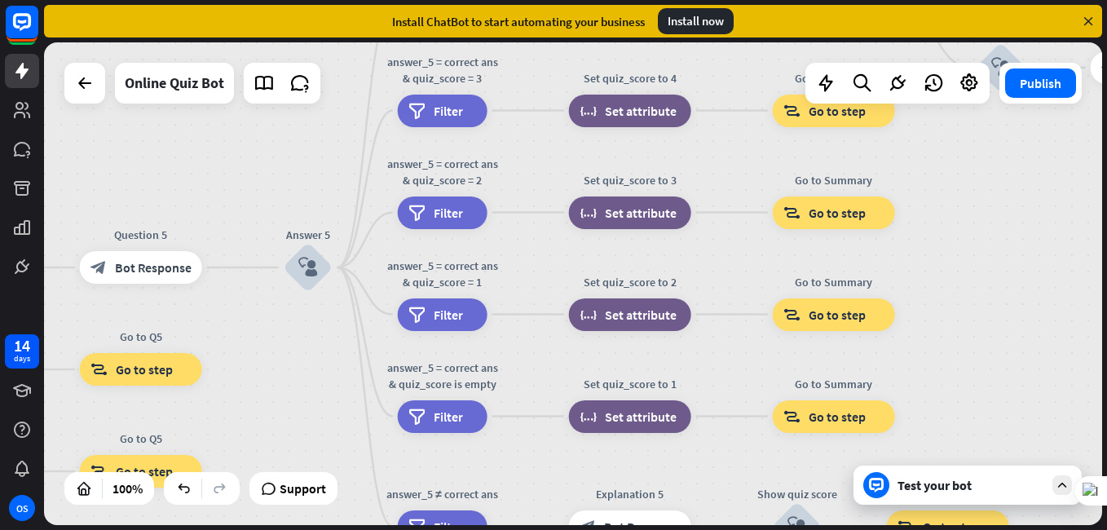
drag, startPoint x: 725, startPoint y: 337, endPoint x: 1066, endPoint y: 210, distance: 363.5
click at [1066, 210] on div "CHRISLAND HIGH SCHOOL IKEJA home_2 Start point You are welcome CHSI Quiz Bot bl…" at bounding box center [573, 283] width 1058 height 483
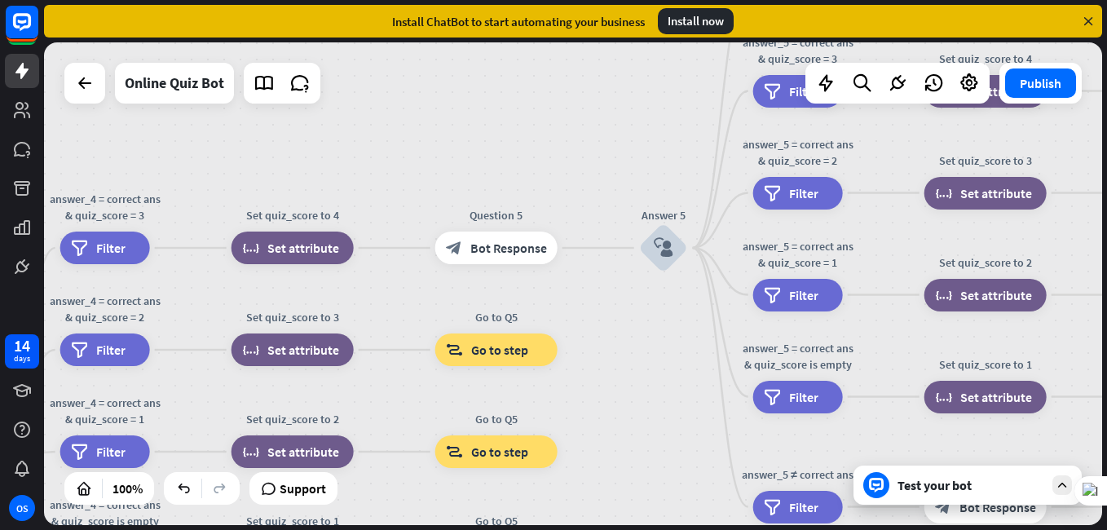
drag, startPoint x: 290, startPoint y: 373, endPoint x: 634, endPoint y: 353, distance: 343.9
click at [634, 353] on div "CHRISLAND HIGH SCHOOL IKEJA home_2 Start point You are welcome CHSI Quiz Bot bl…" at bounding box center [573, 283] width 1058 height 483
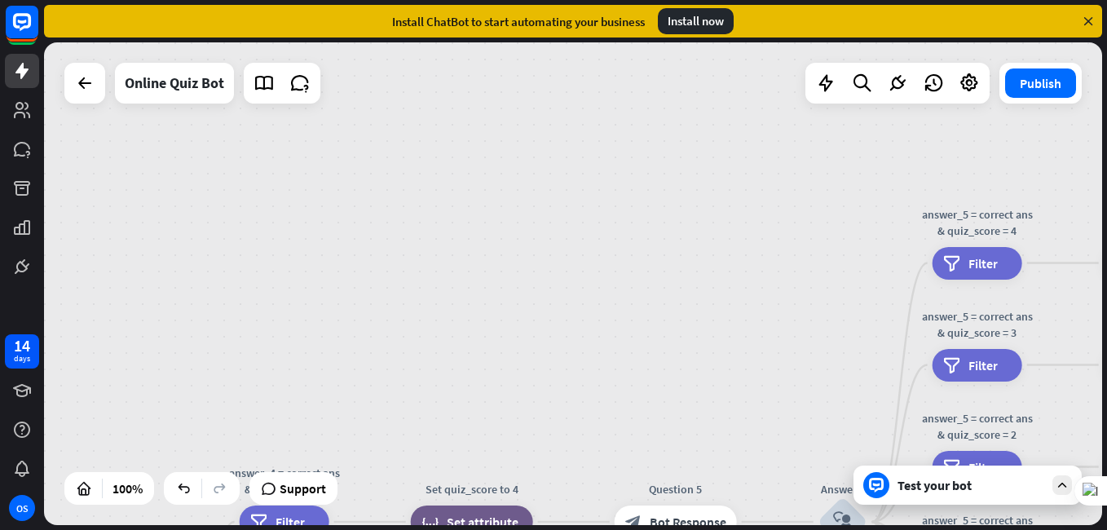
drag, startPoint x: 456, startPoint y: 46, endPoint x: 629, endPoint y: 312, distance: 317.8
click at [629, 312] on div "CHRISLAND HIGH SCHOOL IKEJA home_2 Start point You are welcome CHSI Quiz Bot bl…" at bounding box center [573, 283] width 1058 height 483
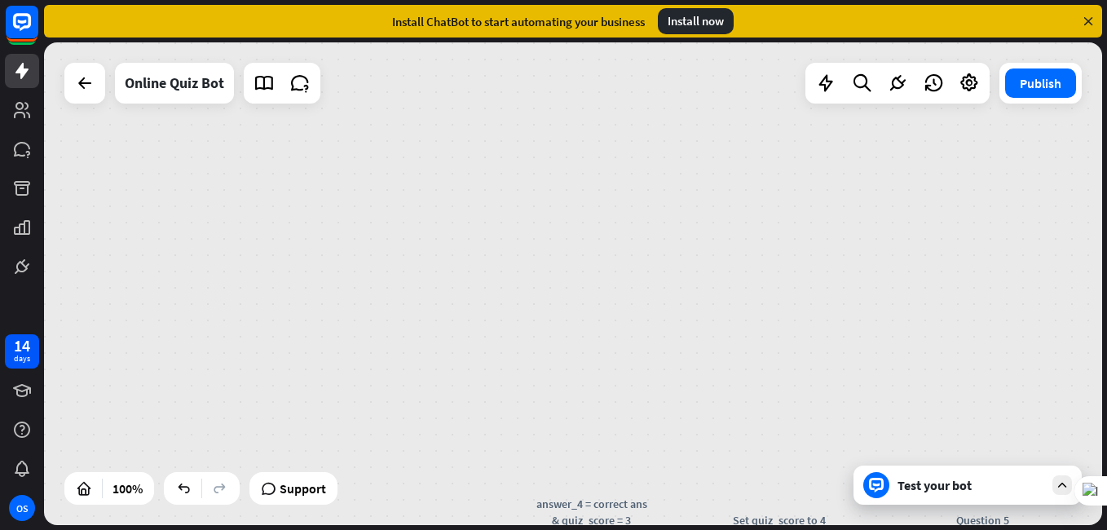
drag, startPoint x: 346, startPoint y: 290, endPoint x: 623, endPoint y: 342, distance: 282.1
click at [623, 342] on div "CHRISLAND HIGH SCHOOL IKEJA home_2 Start point You are welcome CHSI Quiz Bot bl…" at bounding box center [573, 283] width 1058 height 483
click at [84, 78] on icon at bounding box center [85, 83] width 20 height 20
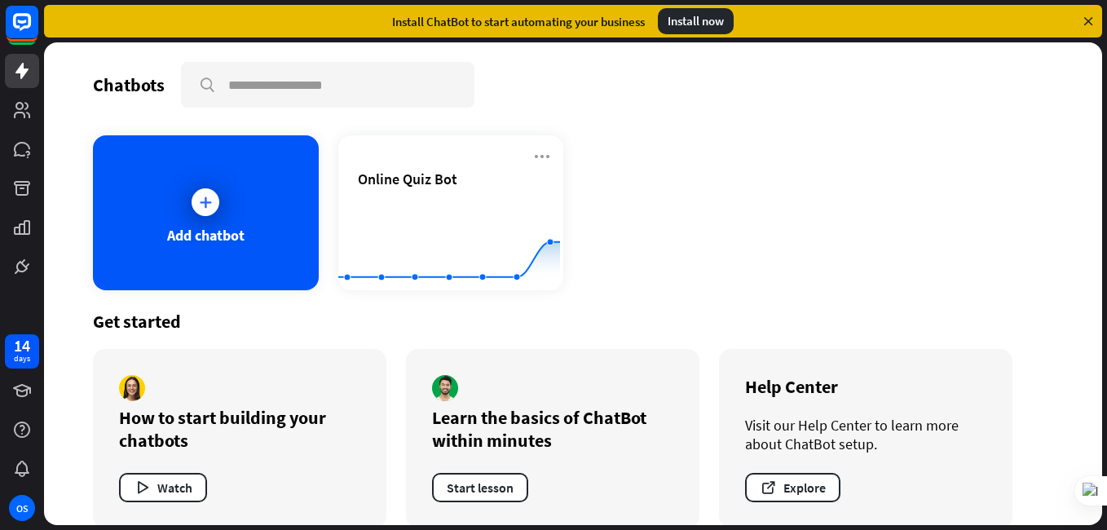
drag, startPoint x: 939, startPoint y: 1, endPoint x: 1084, endPoint y: 19, distance: 145.4
click at [1084, 19] on icon at bounding box center [1088, 21] width 15 height 15
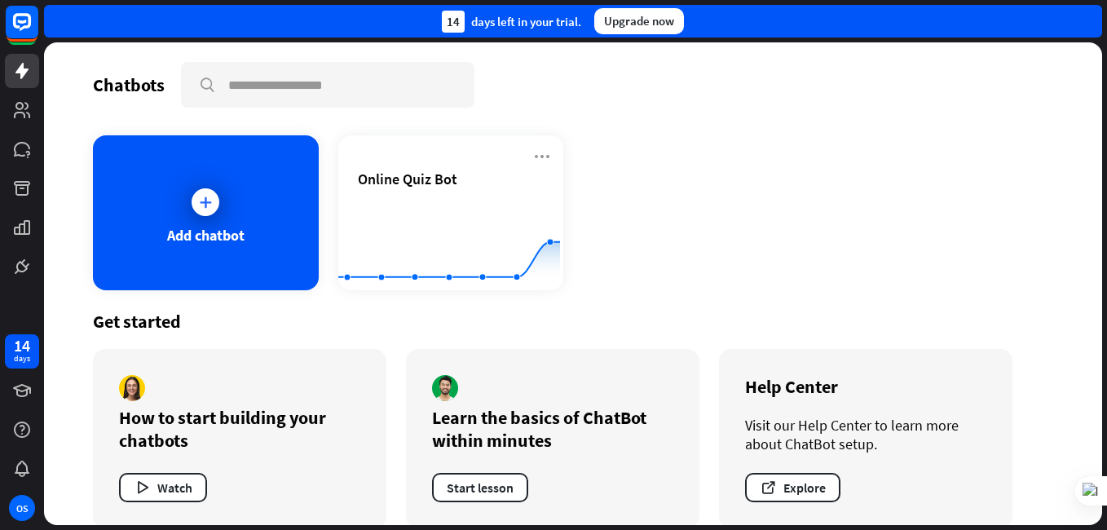
click at [1085, 19] on div "14 days left in your trial. Upgrade now" at bounding box center [573, 21] width 1058 height 33
